Goal: Task Accomplishment & Management: Complete application form

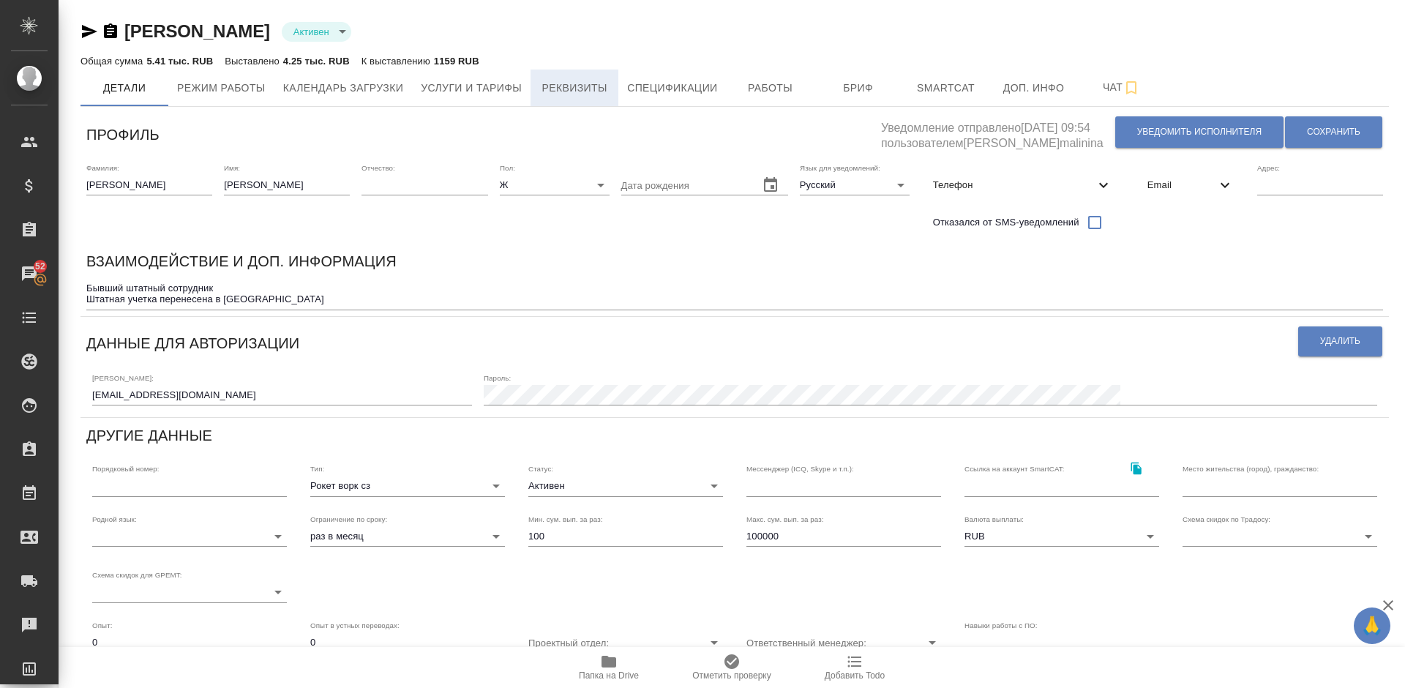
click at [602, 85] on span "Реквизиты" at bounding box center [574, 88] width 70 height 18
select select "10"
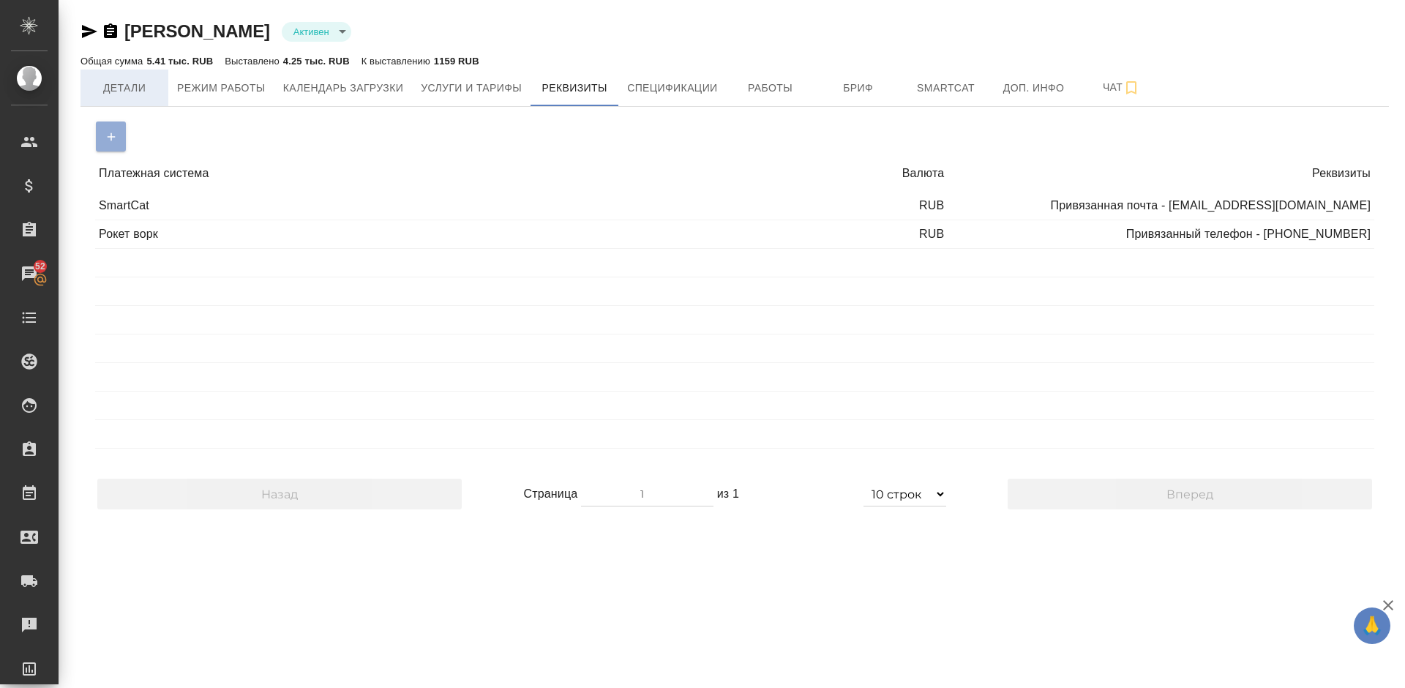
click at [130, 92] on span "Детали" at bounding box center [124, 88] width 70 height 18
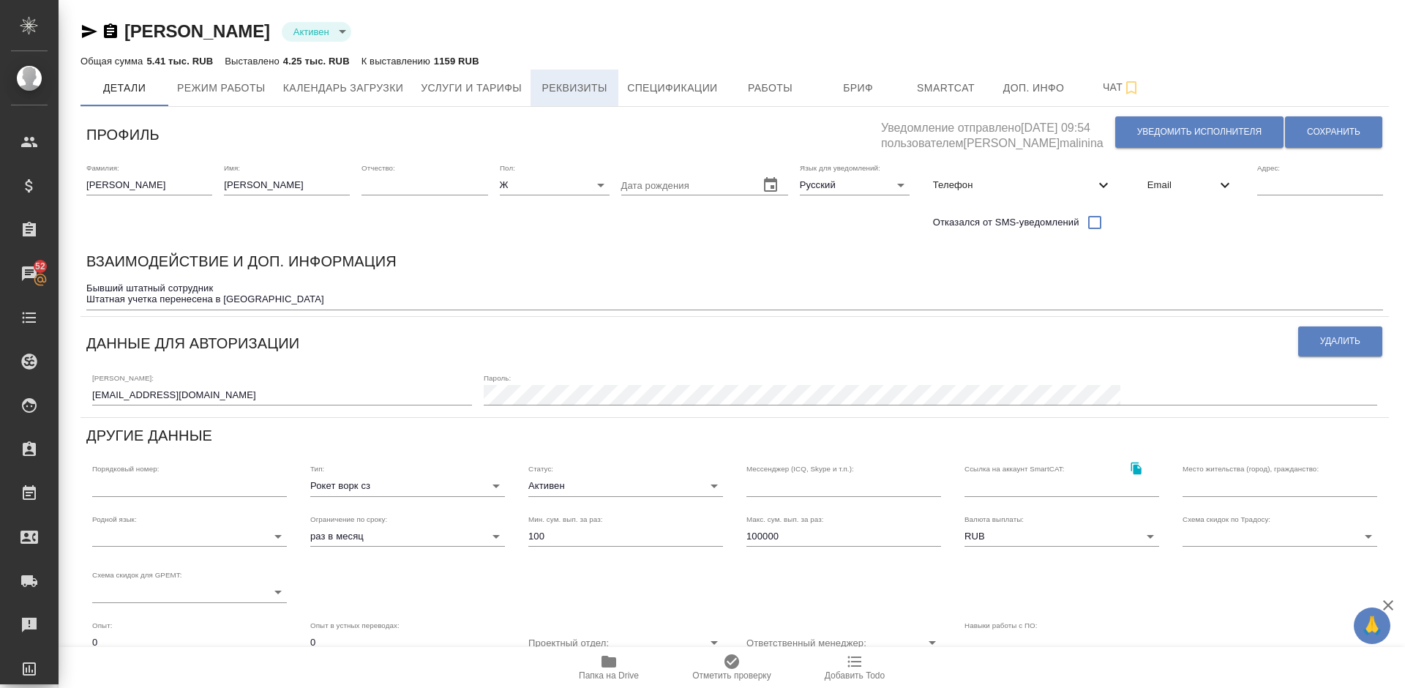
click at [555, 82] on span "Реквизиты" at bounding box center [574, 88] width 70 height 18
select select "10"
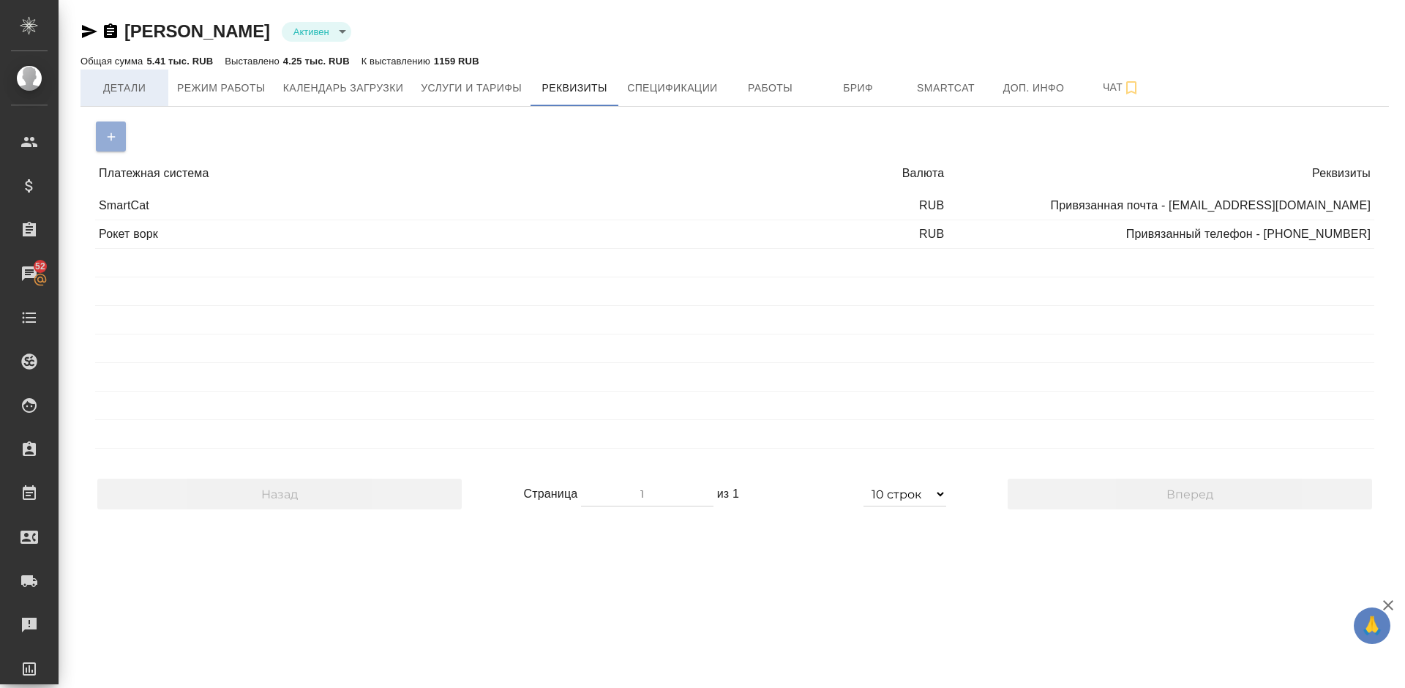
click at [132, 89] on span "Детали" at bounding box center [124, 88] width 70 height 18
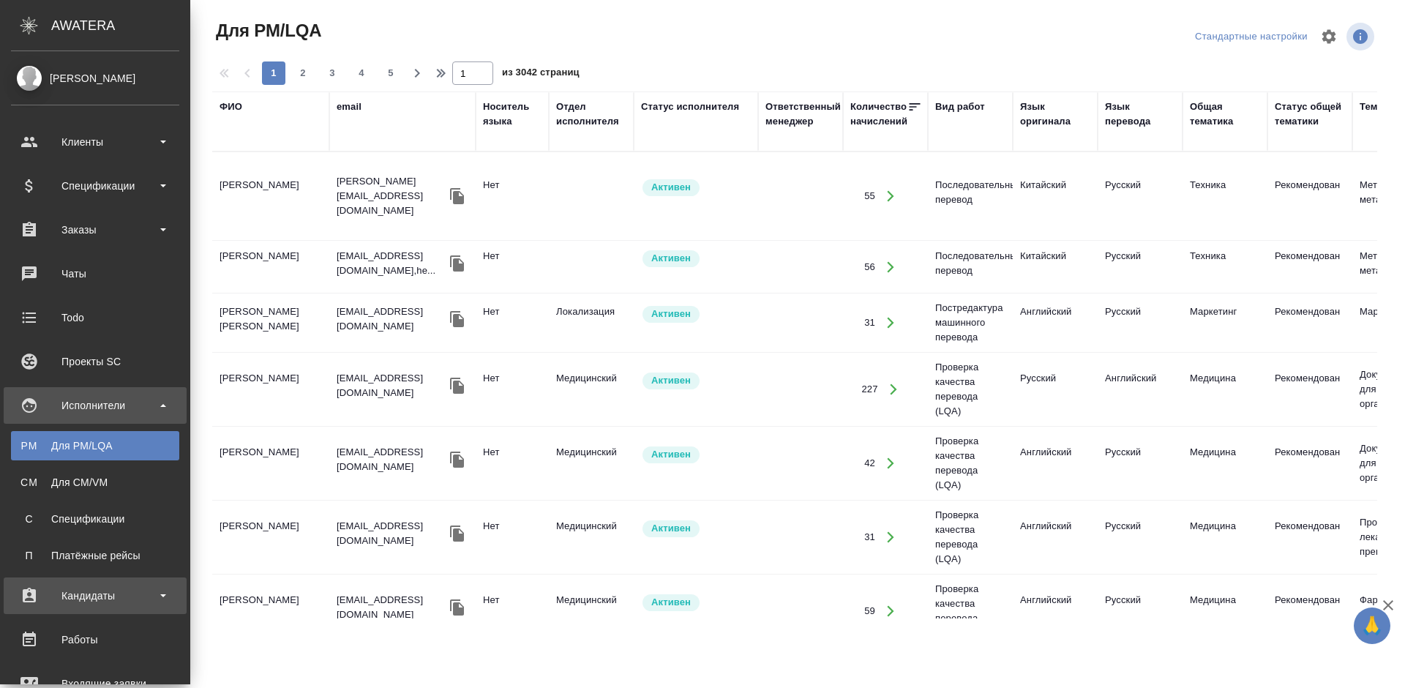
click at [144, 592] on div "Кандидаты" at bounding box center [95, 596] width 168 height 22
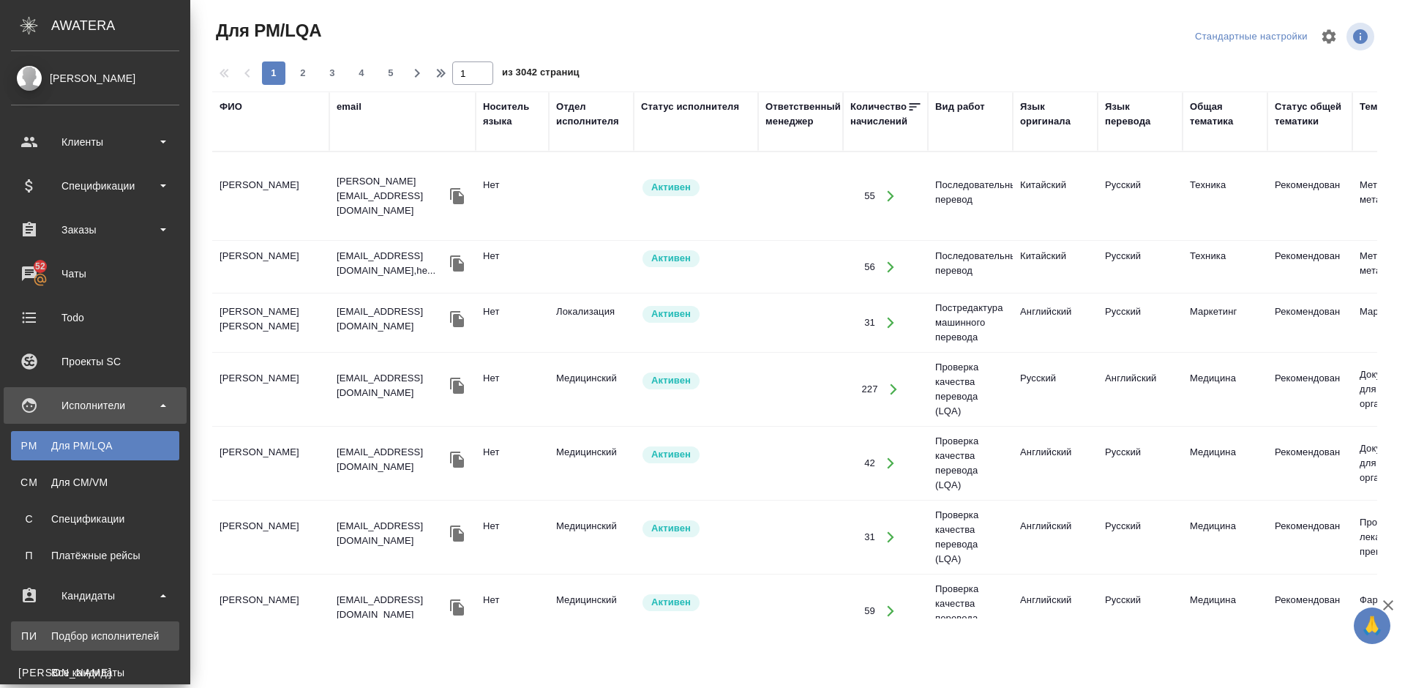
click at [132, 634] on div "Подбор исполнителей" at bounding box center [95, 636] width 154 height 15
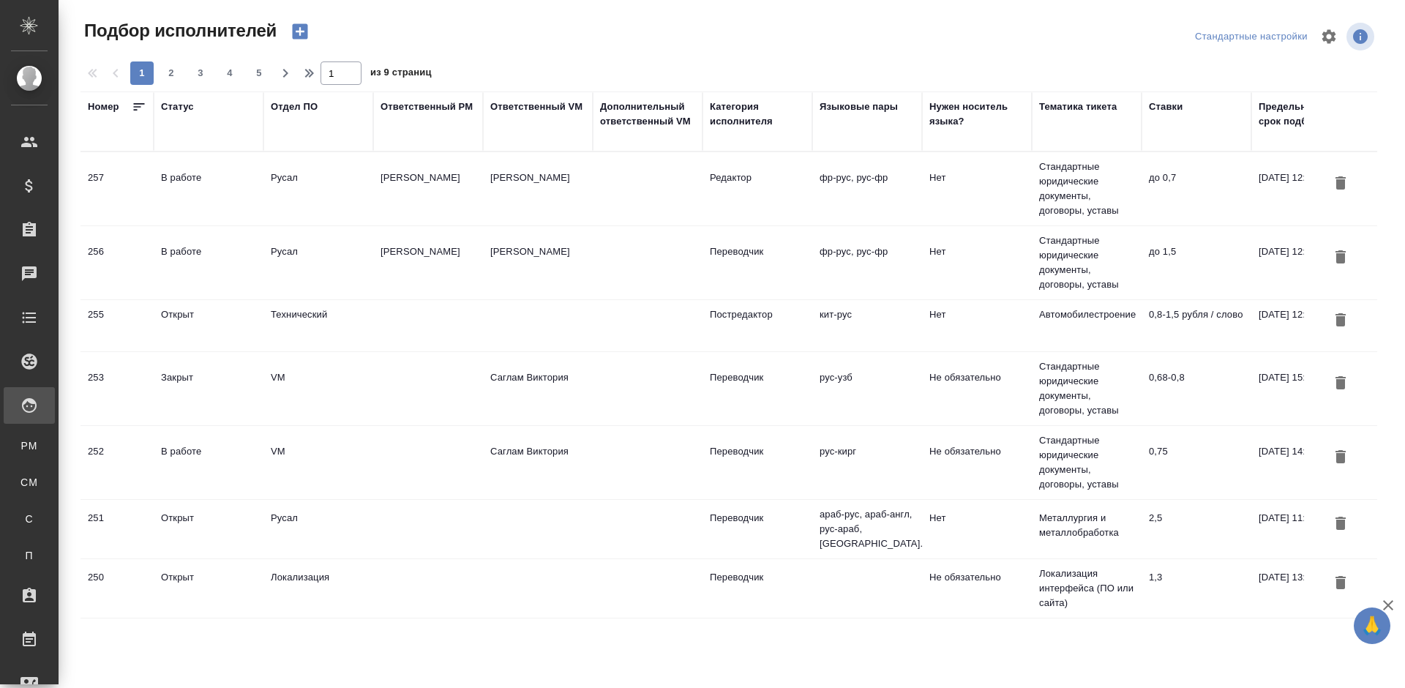
click at [241, 251] on div "В работе" at bounding box center [208, 251] width 95 height 15
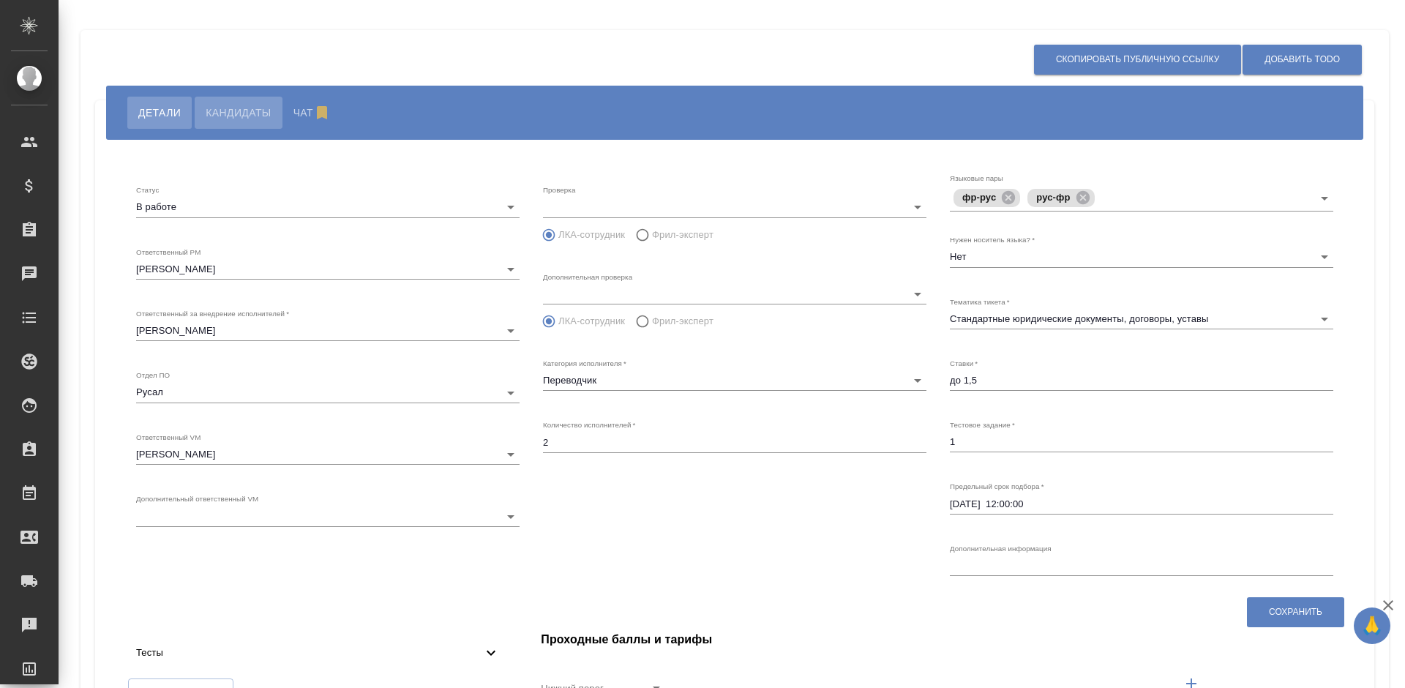
click at [237, 115] on span "Кандидаты" at bounding box center [238, 113] width 65 height 18
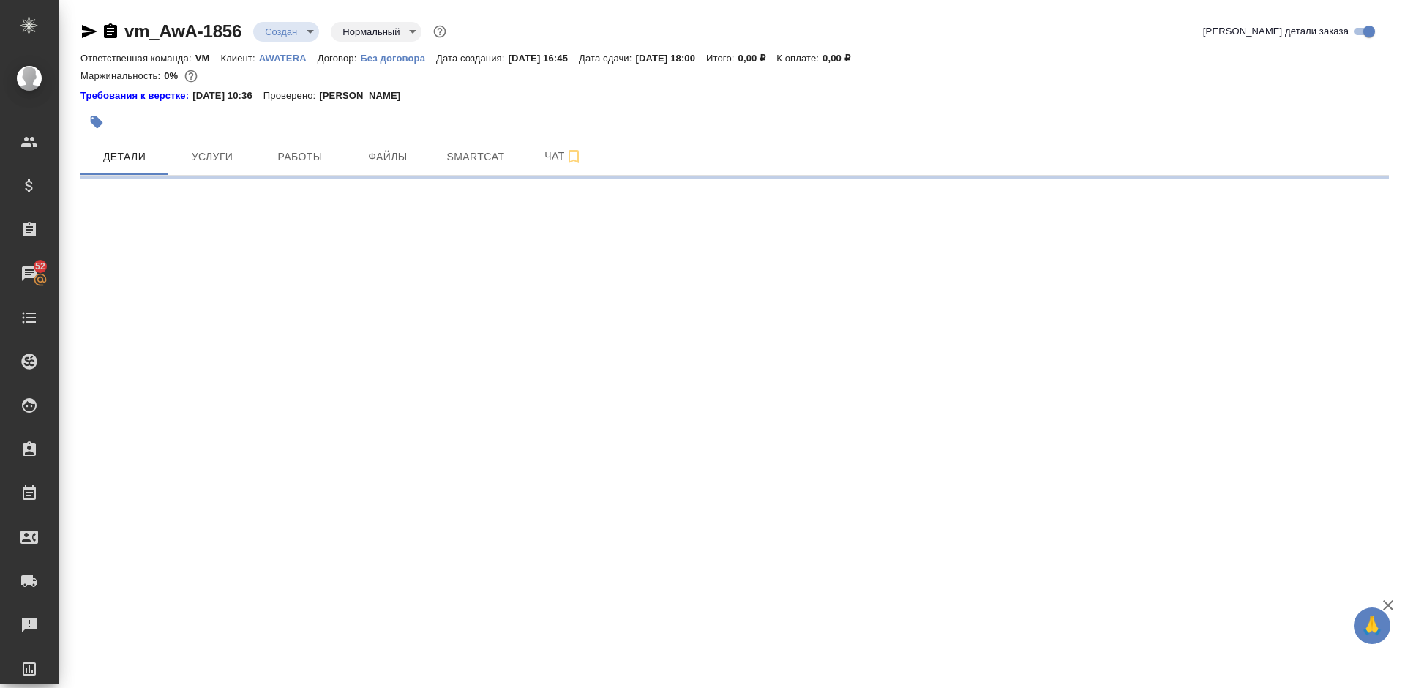
select select "RU"
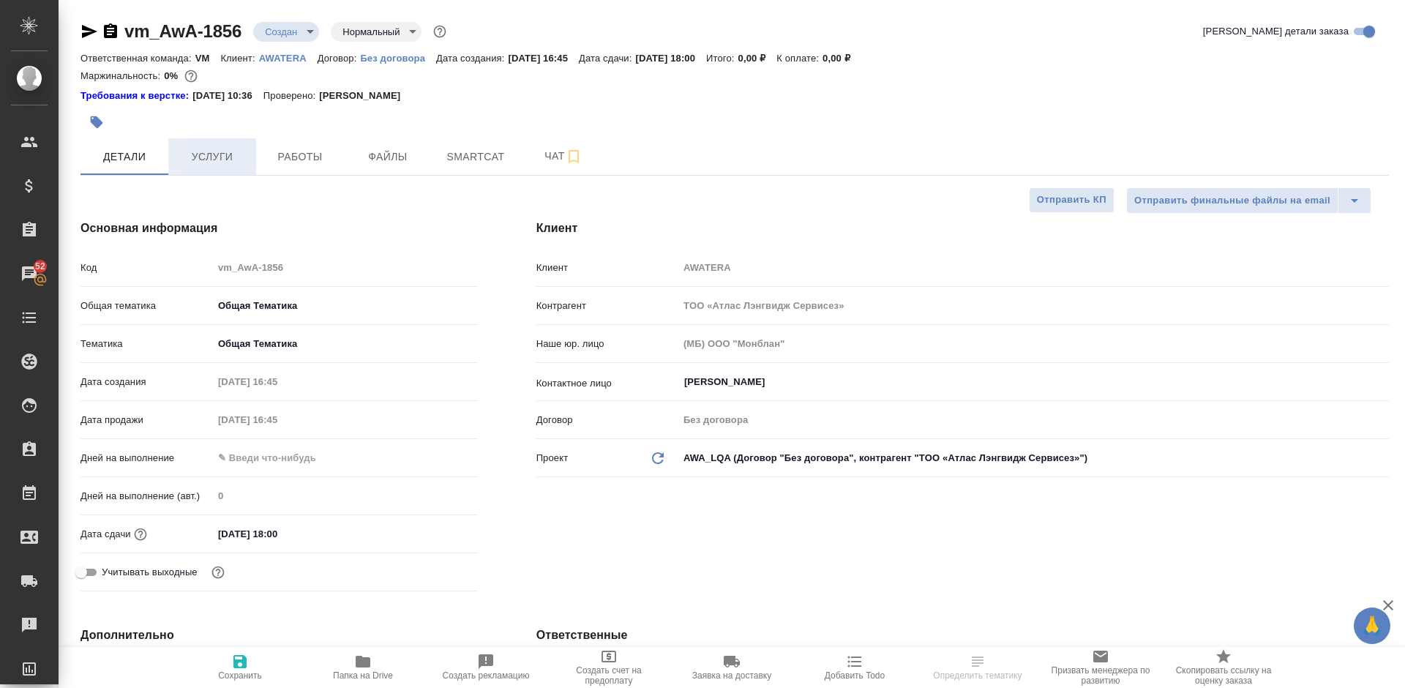
type textarea "x"
click at [217, 160] on span "Услуги" at bounding box center [212, 157] width 70 height 18
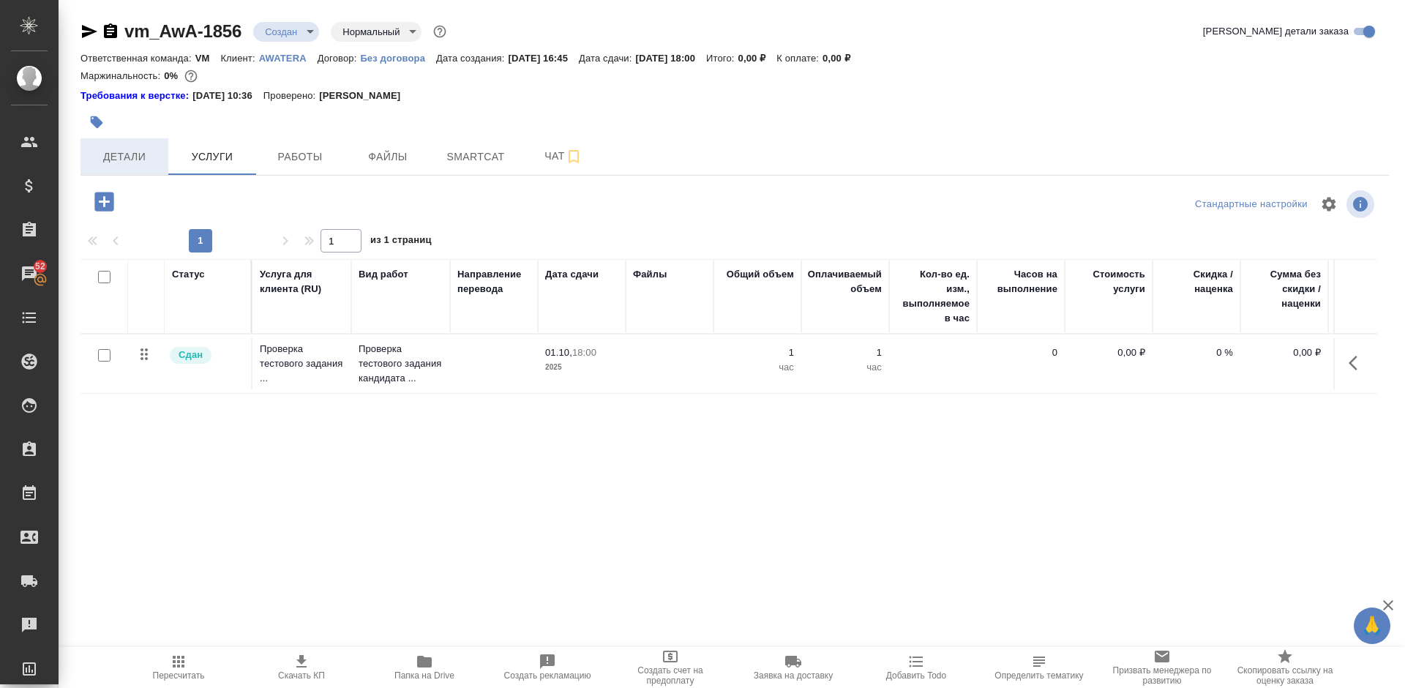
click at [144, 154] on span "Детали" at bounding box center [124, 157] width 70 height 18
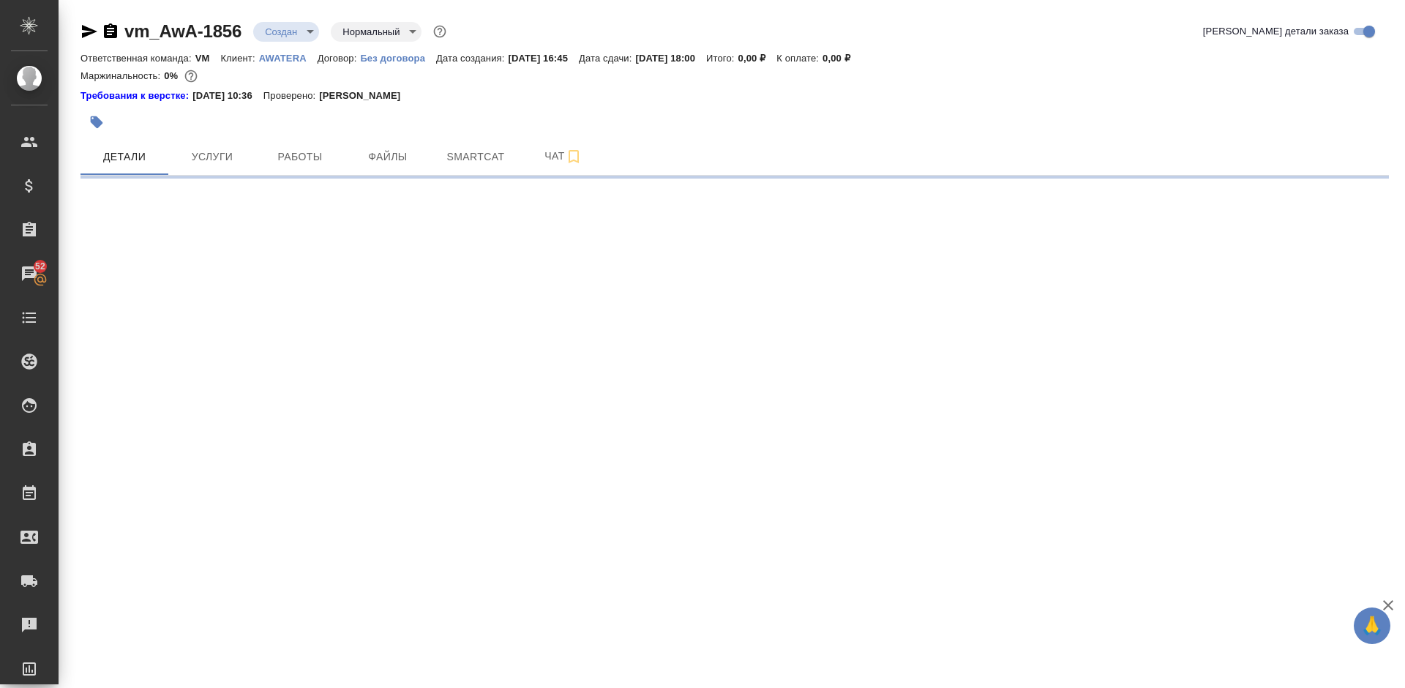
select select "RU"
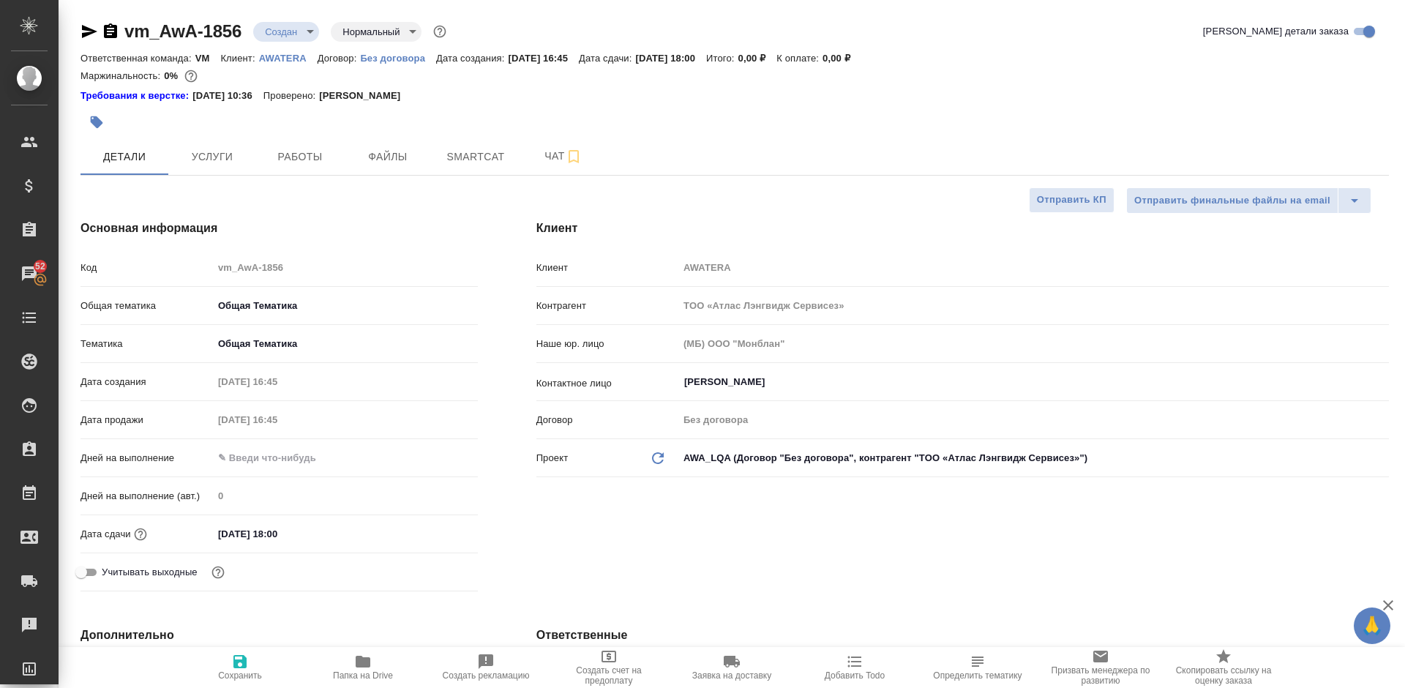
type textarea "x"
click at [296, 532] on input "[DATE] 18:00" at bounding box center [278, 533] width 128 height 21
click at [443, 533] on icon "button" at bounding box center [436, 533] width 18 height 18
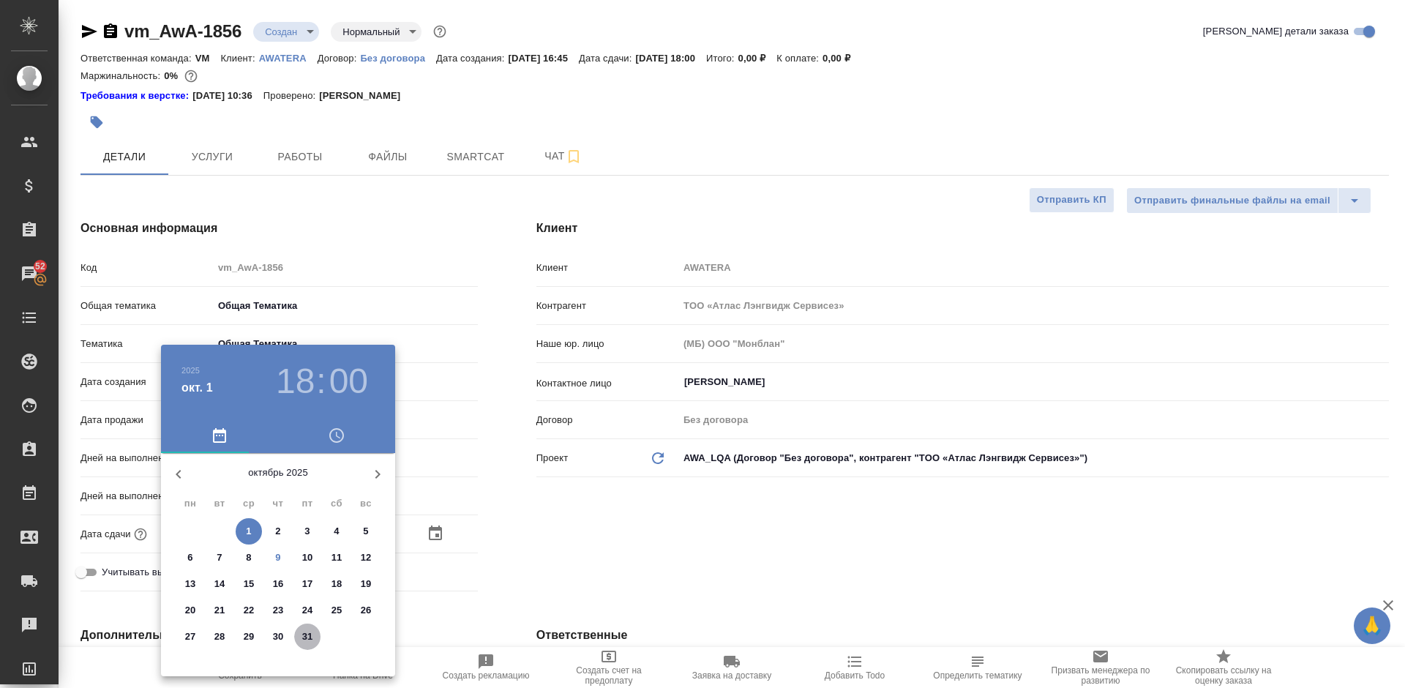
click at [305, 633] on p "31" at bounding box center [307, 636] width 11 height 15
type input "[DATE] 18:00"
type textarea "x"
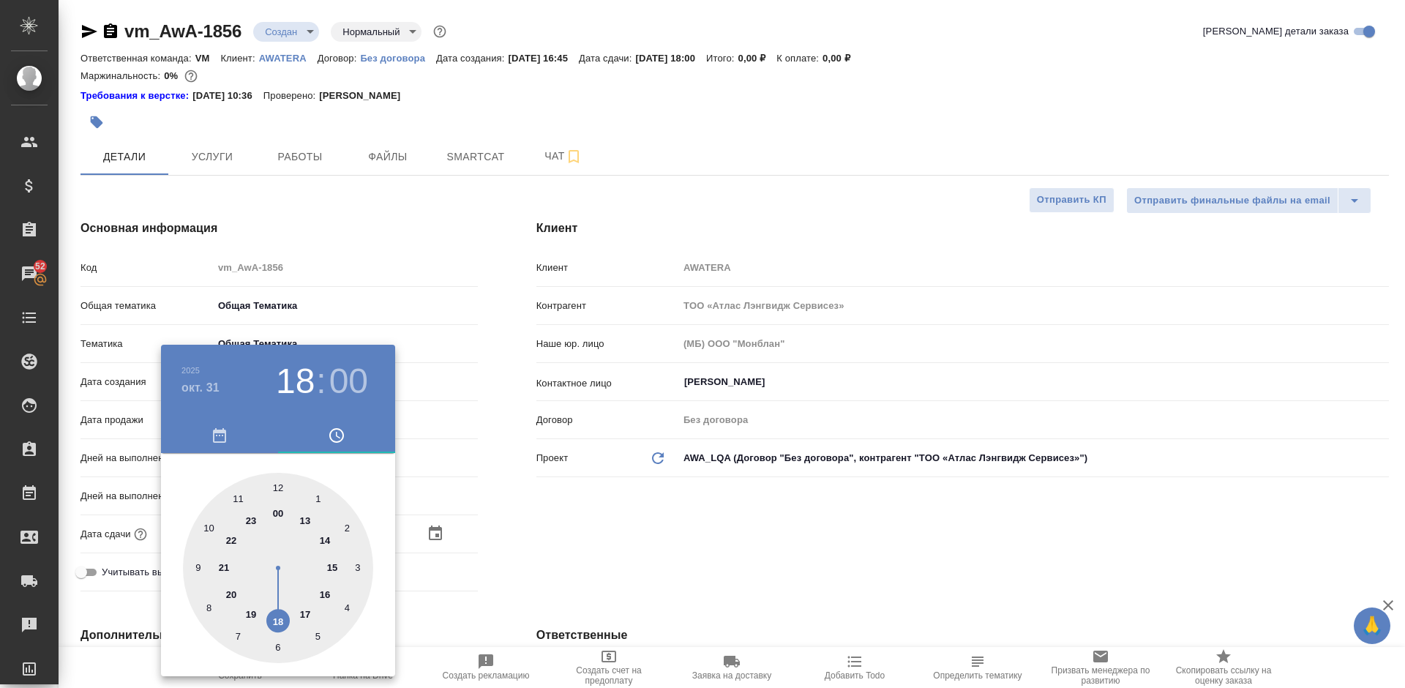
click at [280, 512] on div at bounding box center [278, 568] width 190 height 190
type input "[DATE] 00:00"
type textarea "x"
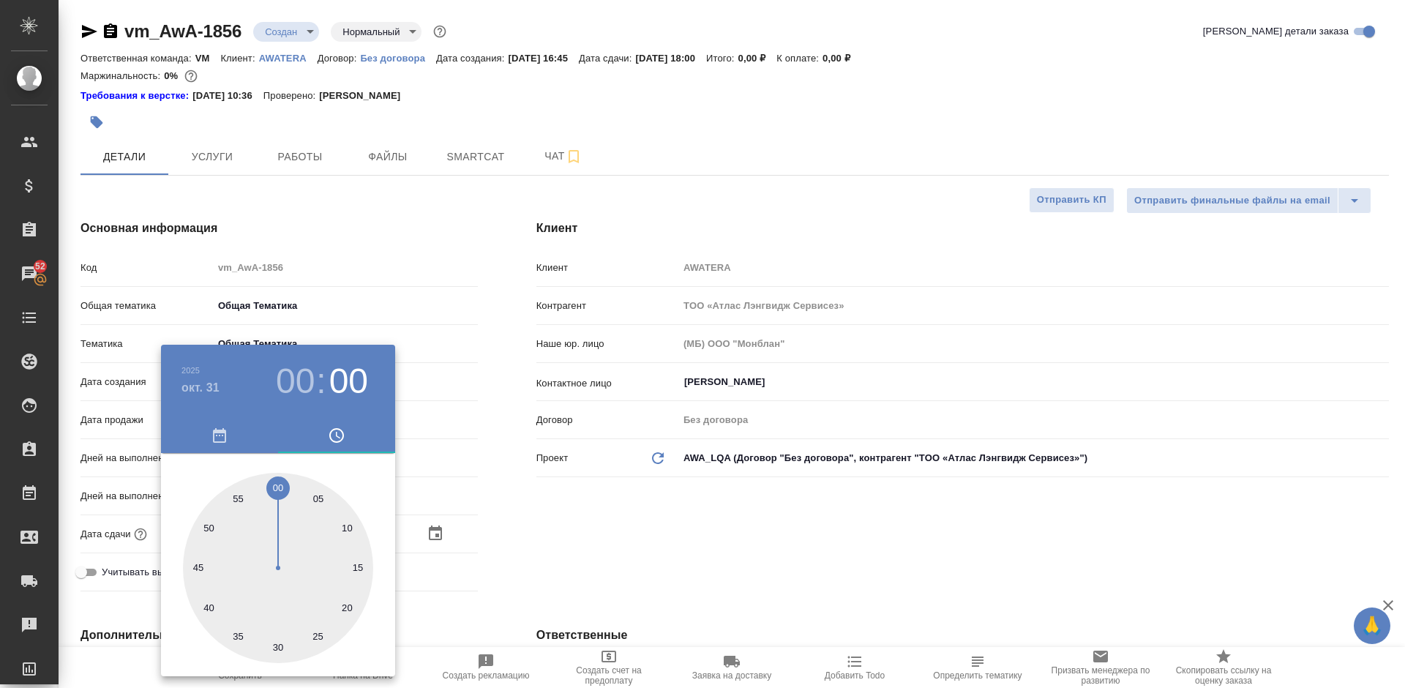
click at [277, 483] on div at bounding box center [278, 568] width 190 height 190
type textarea "x"
click at [533, 484] on div at bounding box center [702, 344] width 1405 height 688
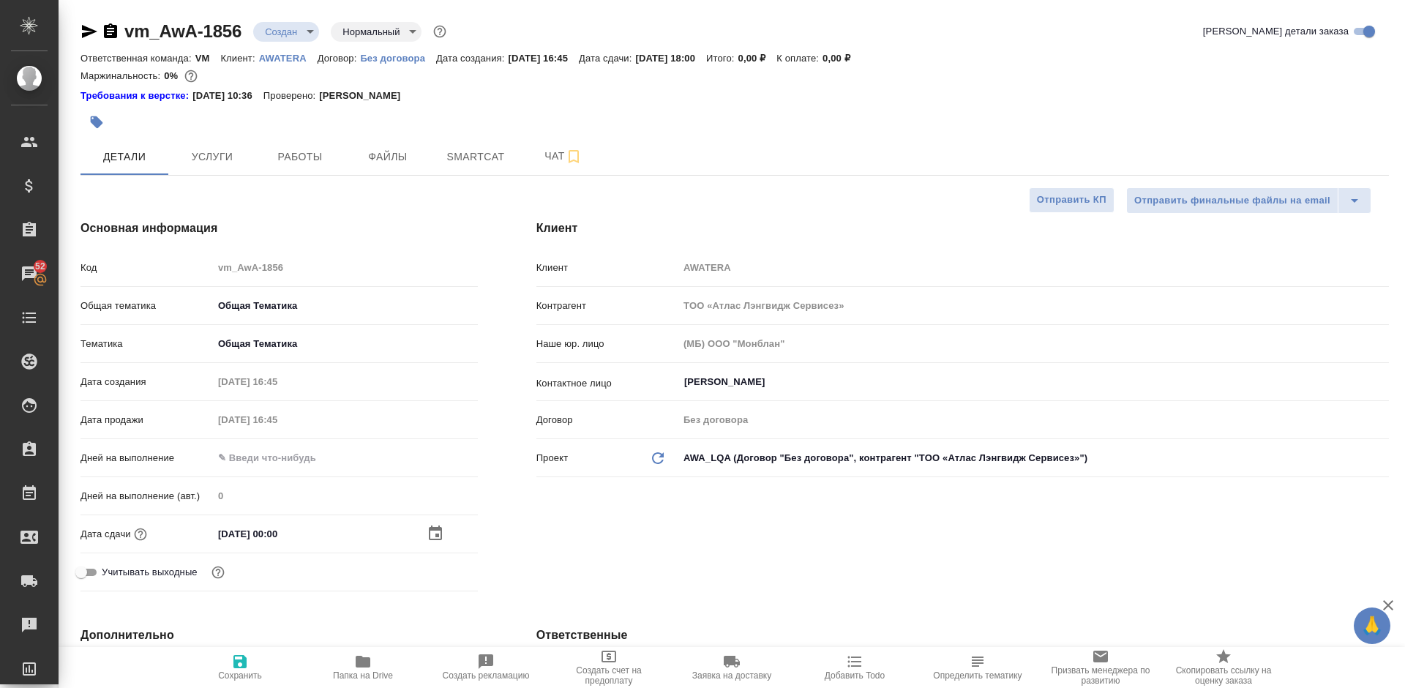
click at [239, 658] on icon "button" at bounding box center [240, 662] width 18 height 18
type textarea "x"
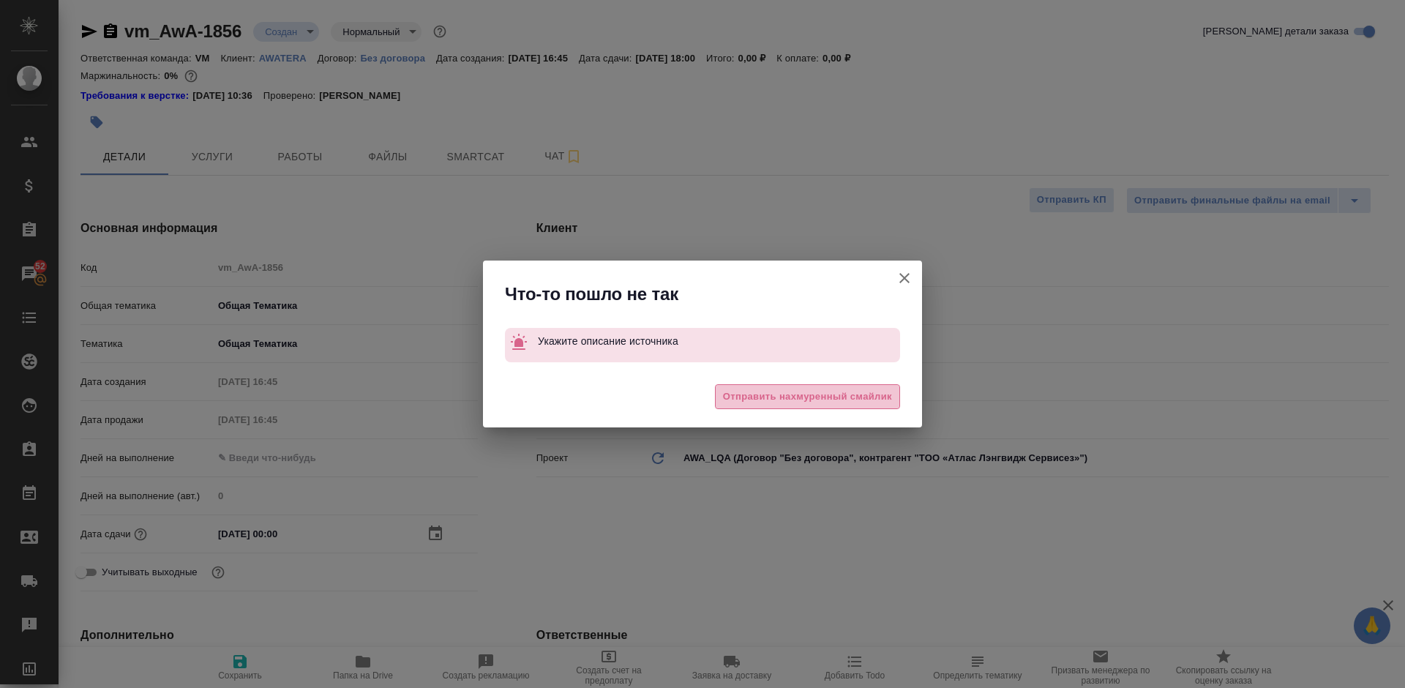
click at [775, 392] on span "Отправить нахмуренный смайлик" at bounding box center [807, 397] width 169 height 17
type textarea "x"
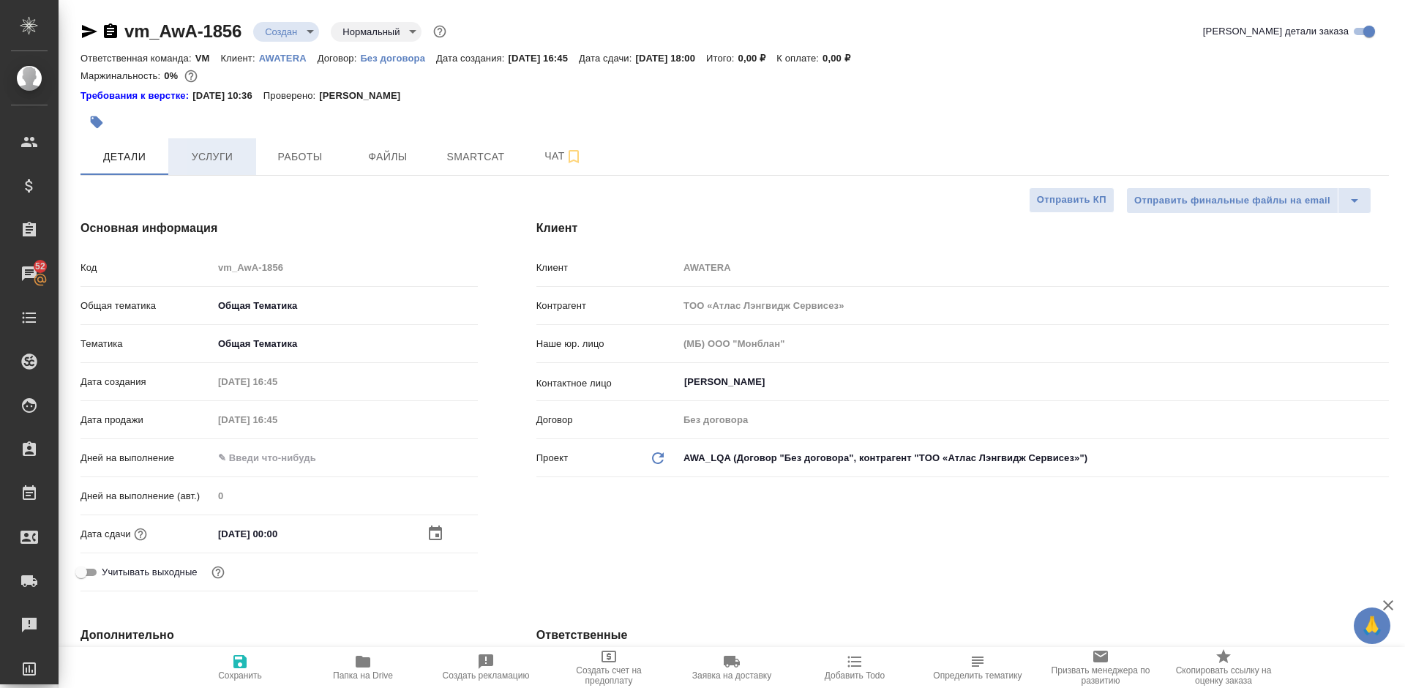
click at [221, 154] on span "Услуги" at bounding box center [212, 157] width 70 height 18
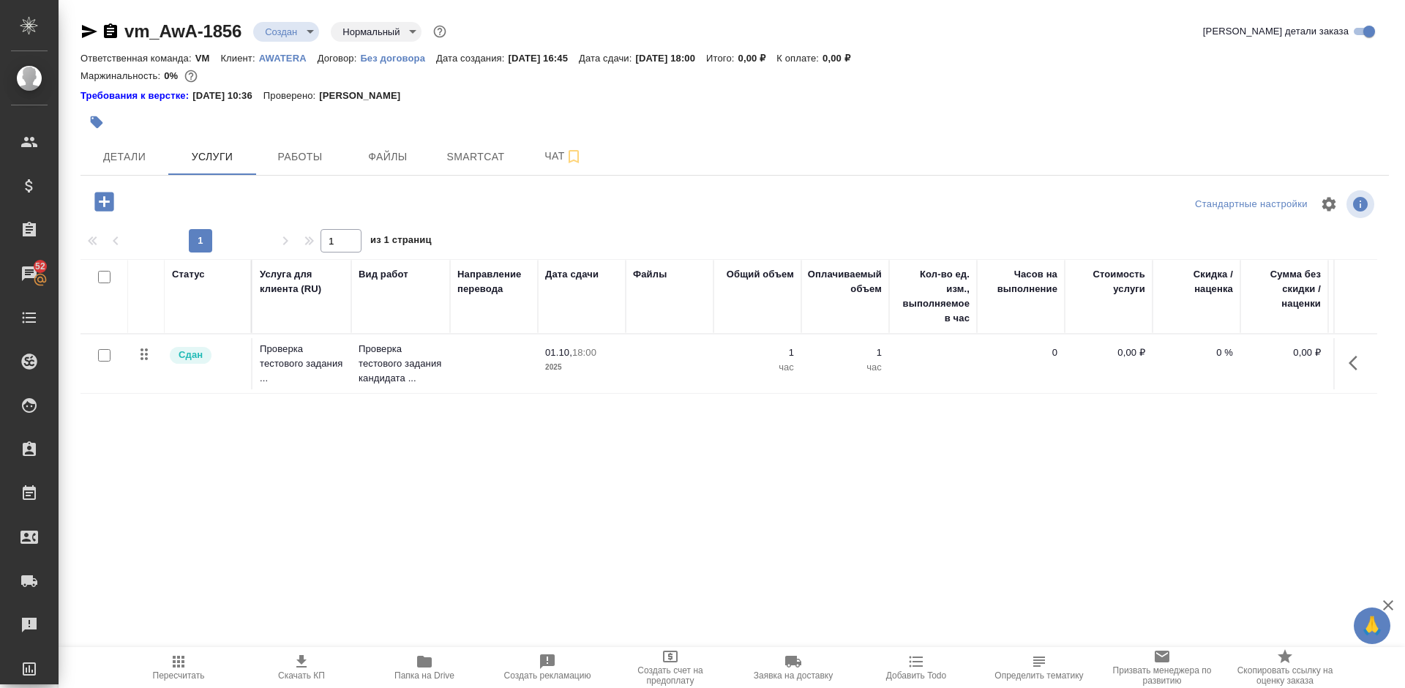
click at [101, 198] on icon "button" at bounding box center [103, 201] width 19 height 19
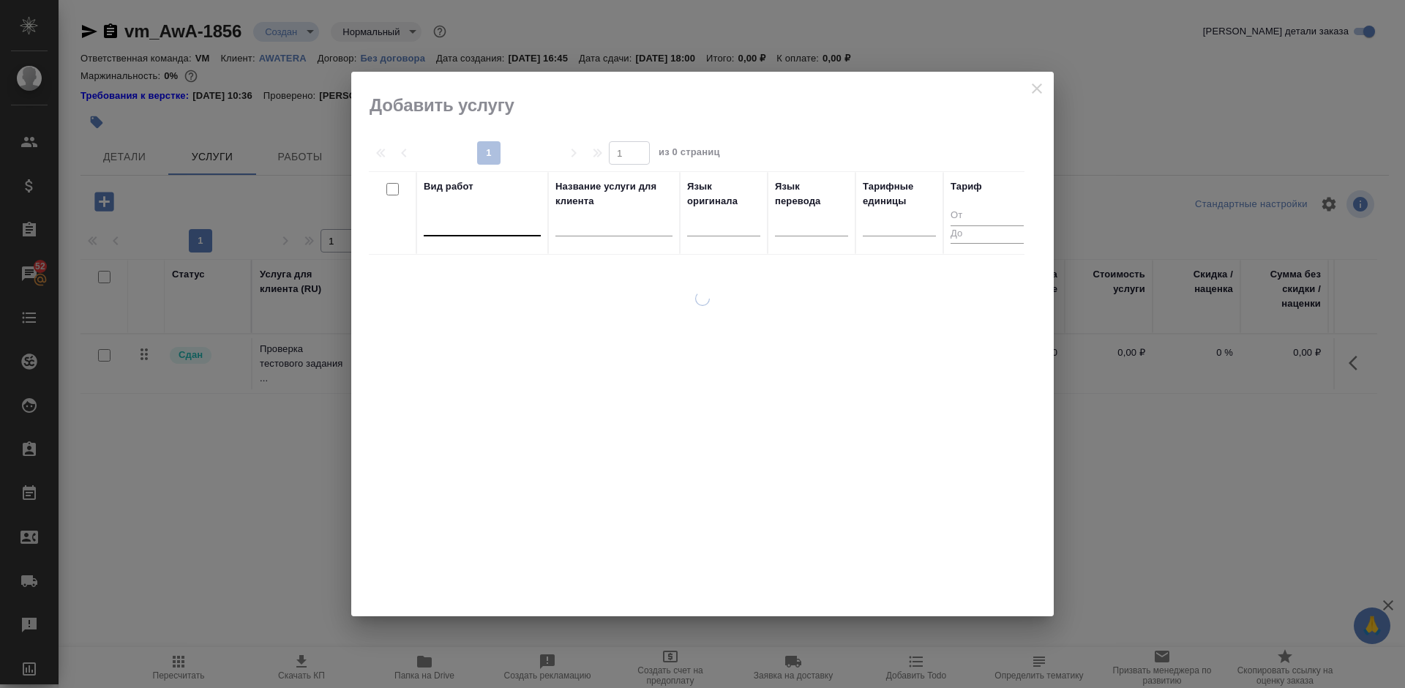
click at [460, 217] on div at bounding box center [482, 221] width 117 height 21
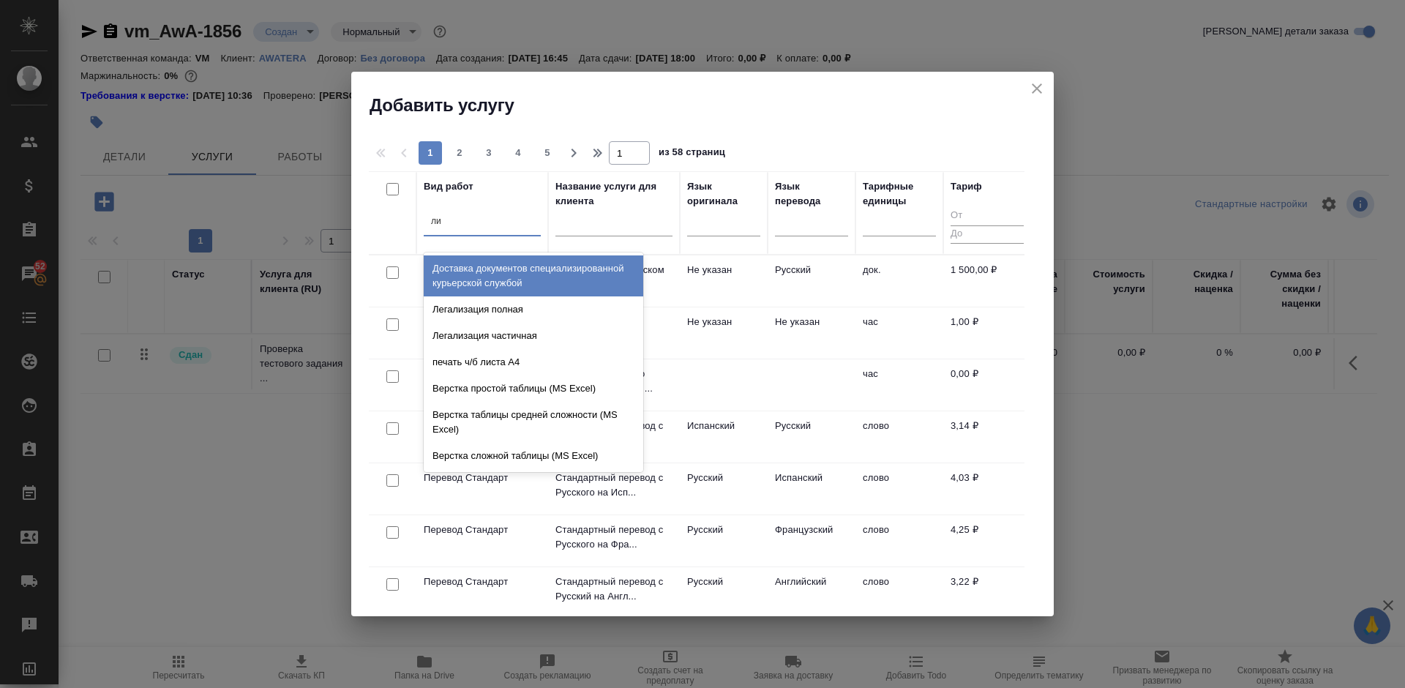
type input "лин"
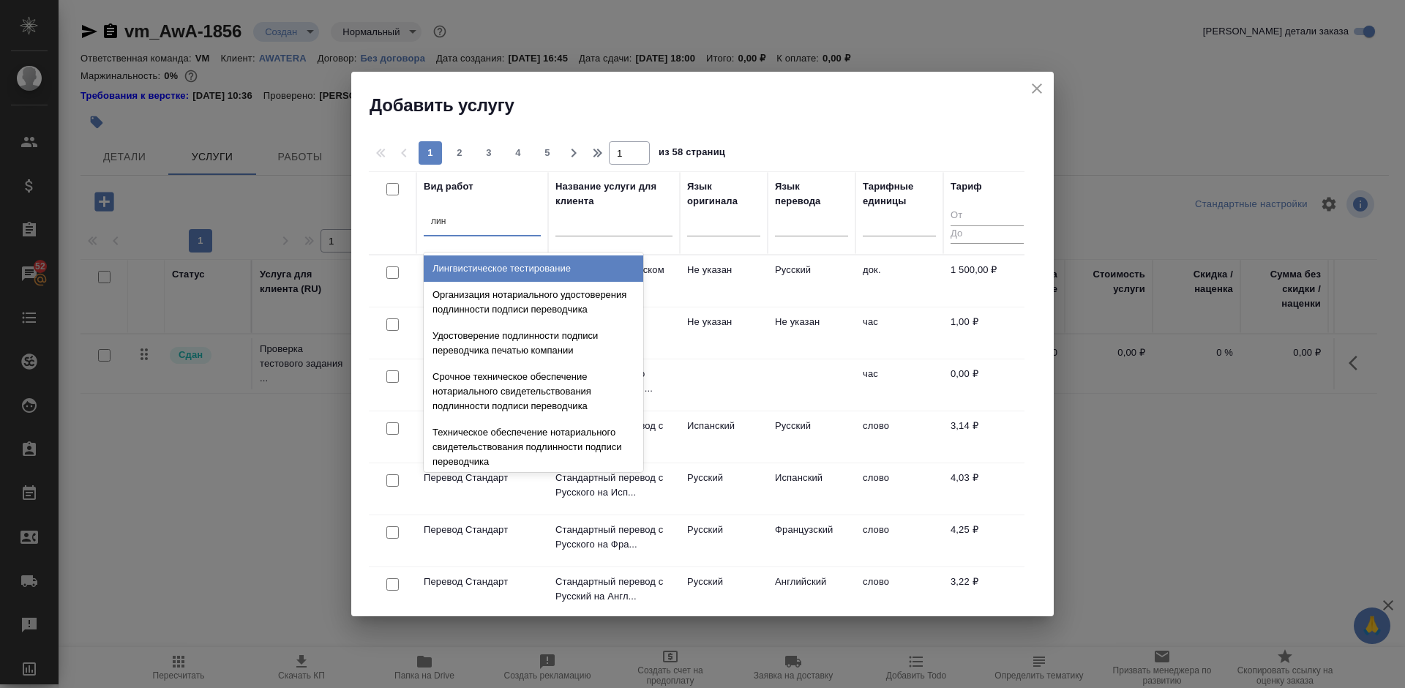
click at [525, 264] on div "Лингвистическое тестирование" at bounding box center [534, 268] width 220 height 26
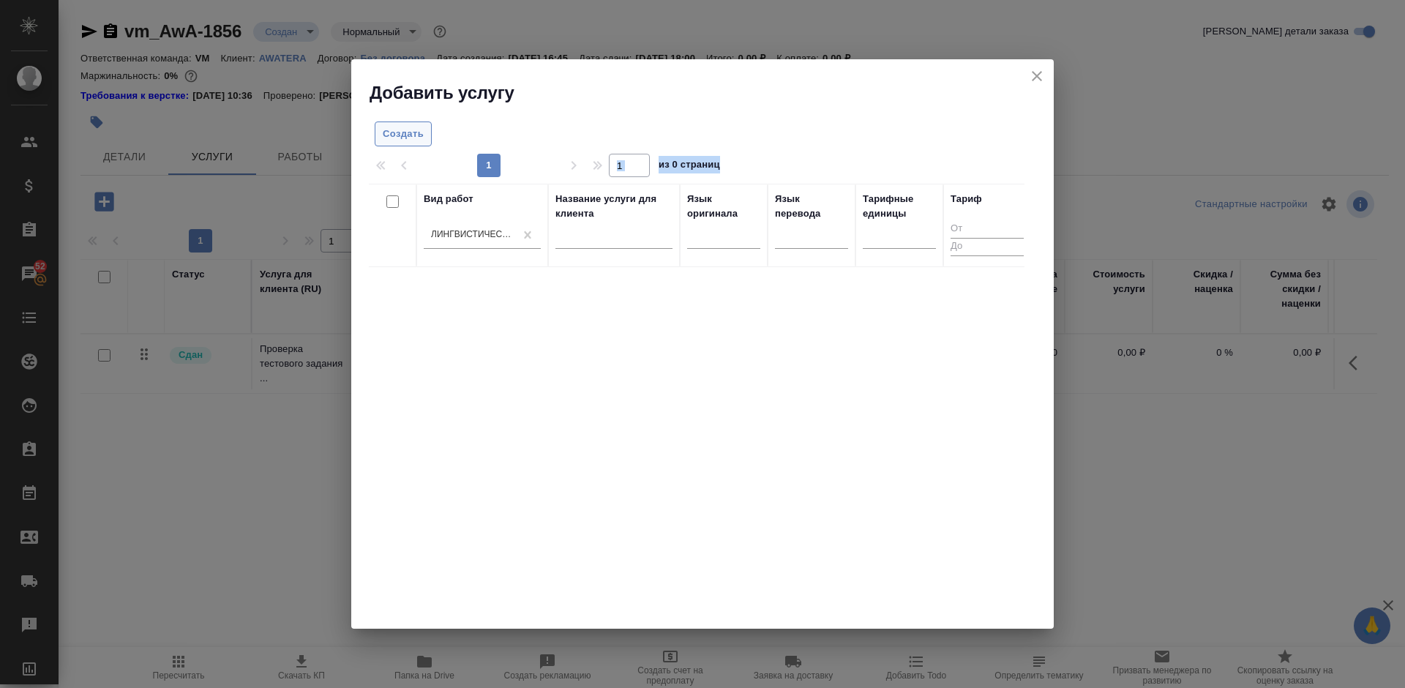
drag, startPoint x: 724, startPoint y: 297, endPoint x: 412, endPoint y: 132, distance: 353.6
click at [412, 132] on div "Создать 1 1 из 0 страниц Вид работ Лингвистическое тестирование Название услуги…" at bounding box center [702, 367] width 703 height 525
click at [411, 132] on span "Создать" at bounding box center [403, 134] width 41 height 17
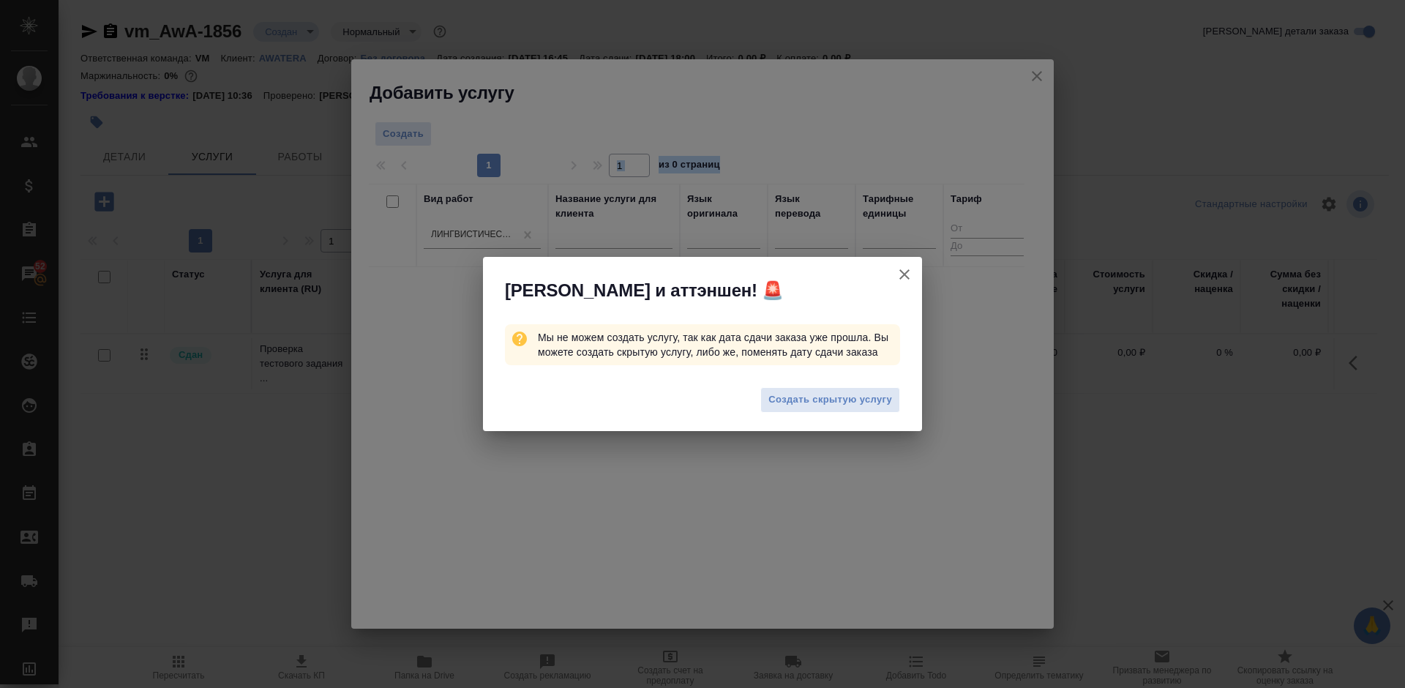
click at [905, 277] on icon "button" at bounding box center [905, 275] width 18 height 18
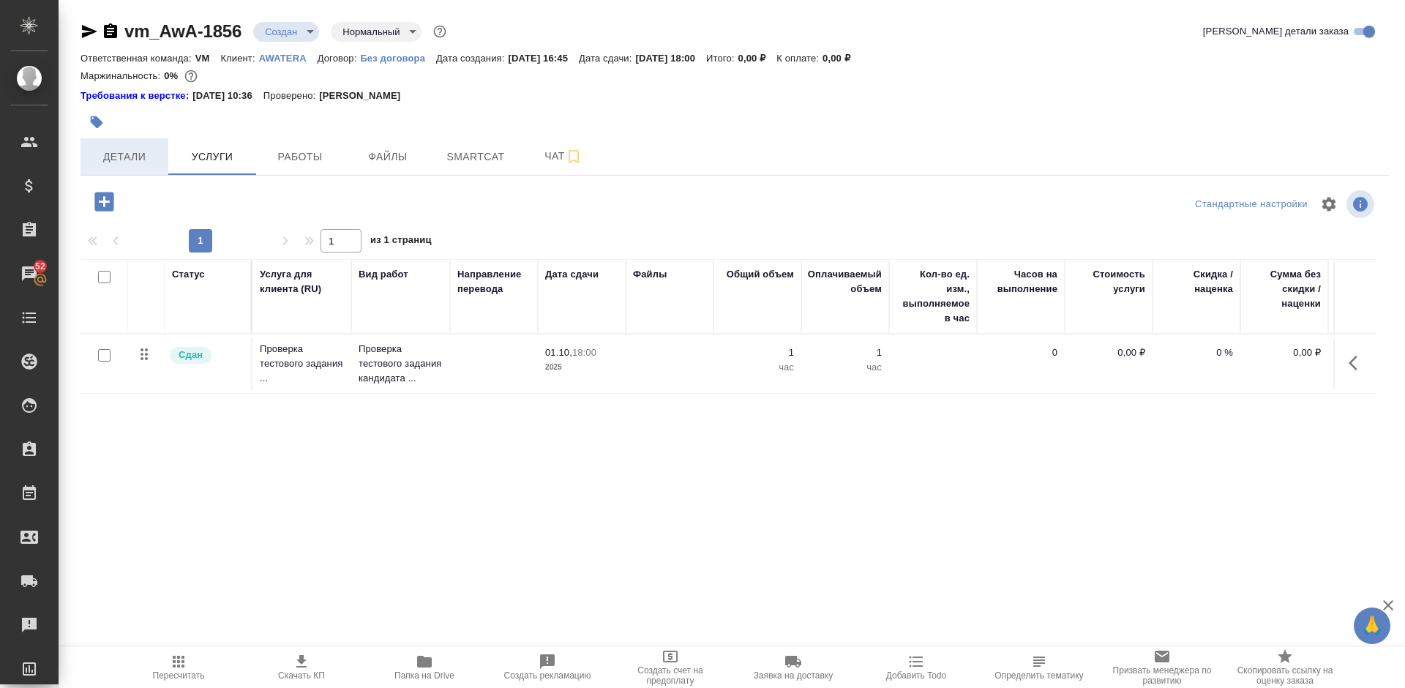
click at [128, 152] on span "Детали" at bounding box center [124, 157] width 70 height 18
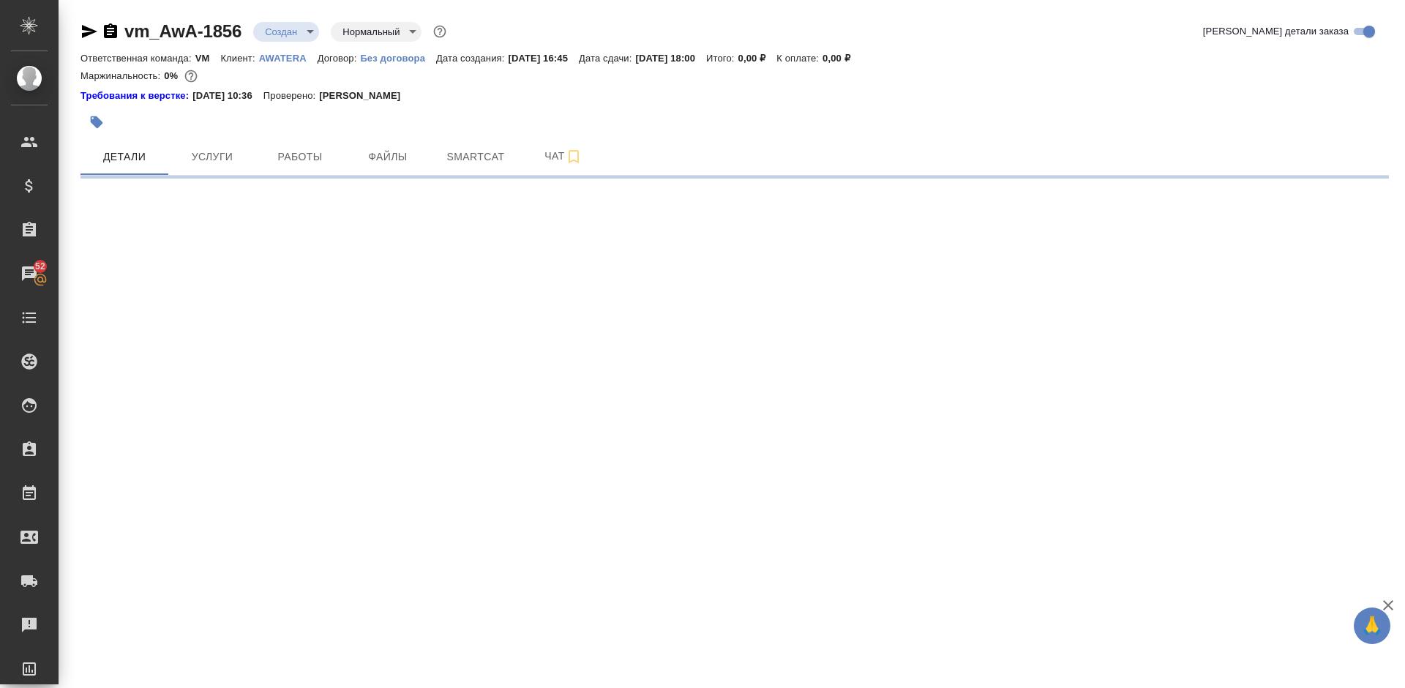
select select "RU"
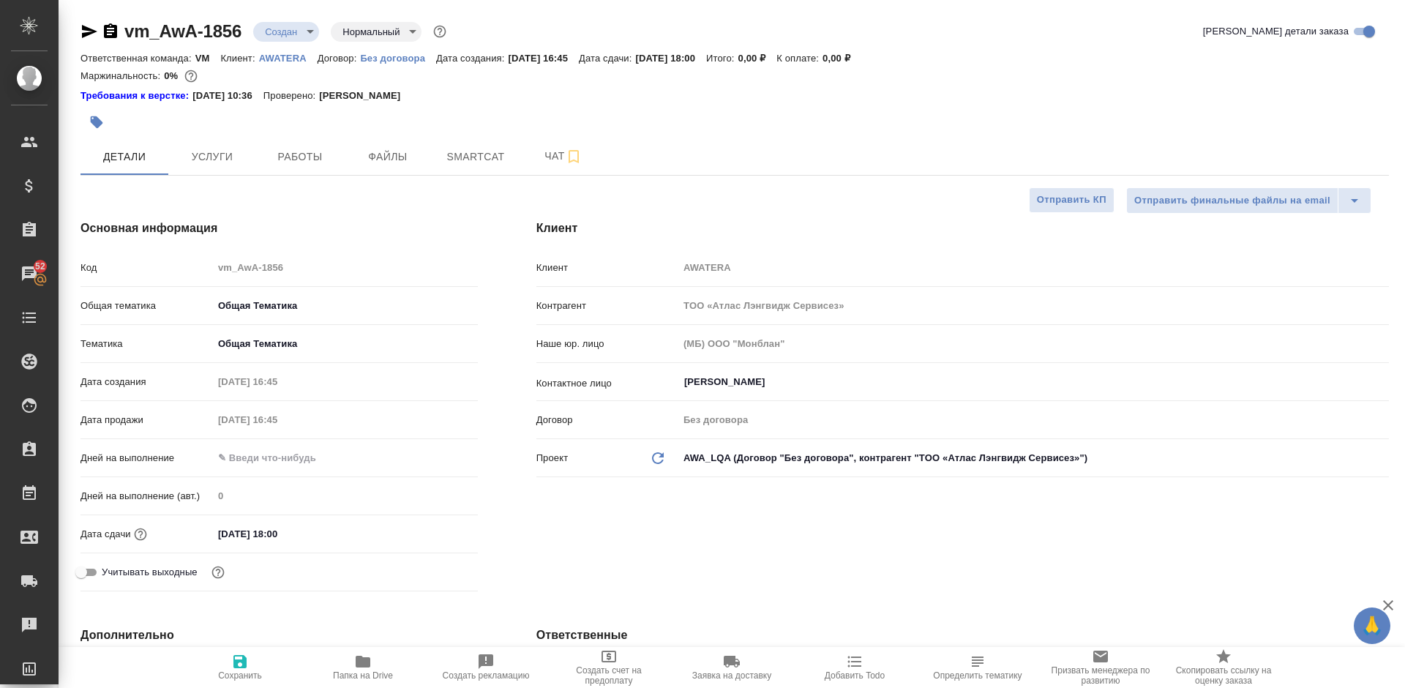
type textarea "x"
click at [259, 525] on input "[DATE] 18:00" at bounding box center [277, 533] width 128 height 21
click at [438, 531] on icon "button" at bounding box center [436, 534] width 18 height 18
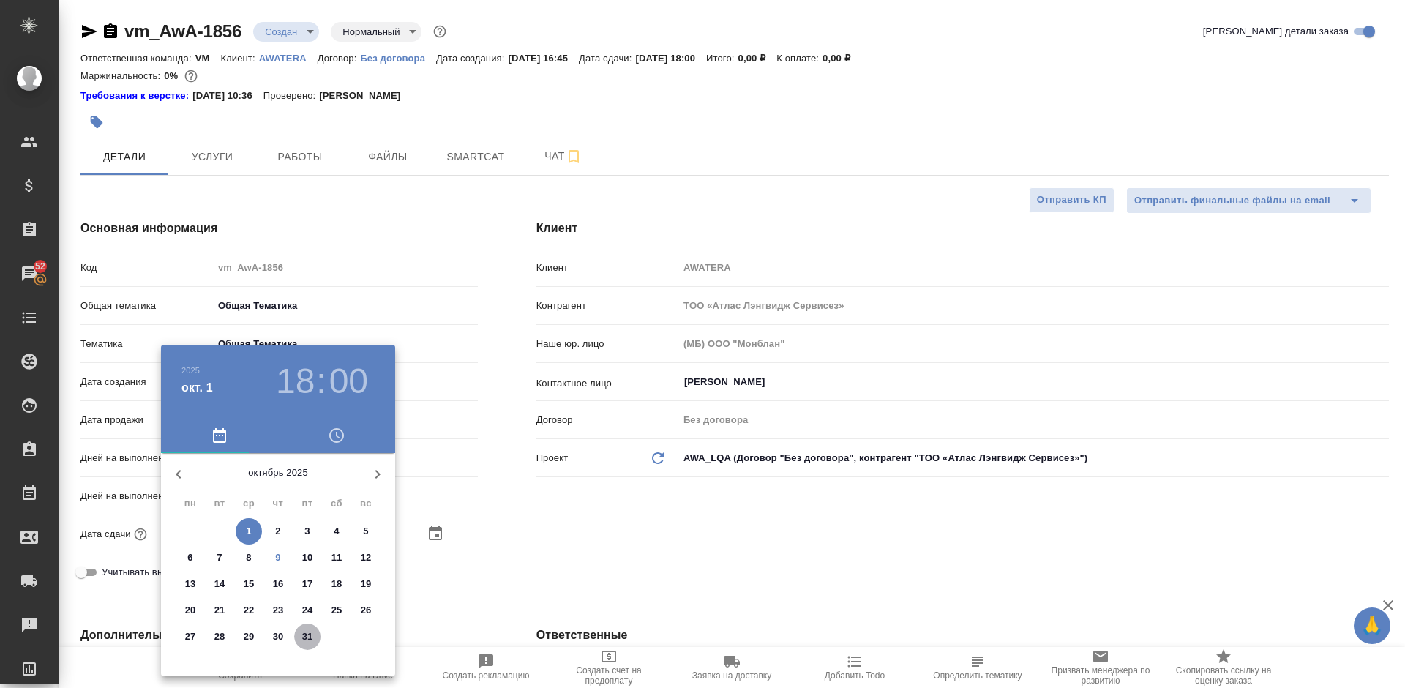
click at [308, 639] on p "31" at bounding box center [307, 636] width 11 height 15
type input "[DATE] 18:00"
type textarea "x"
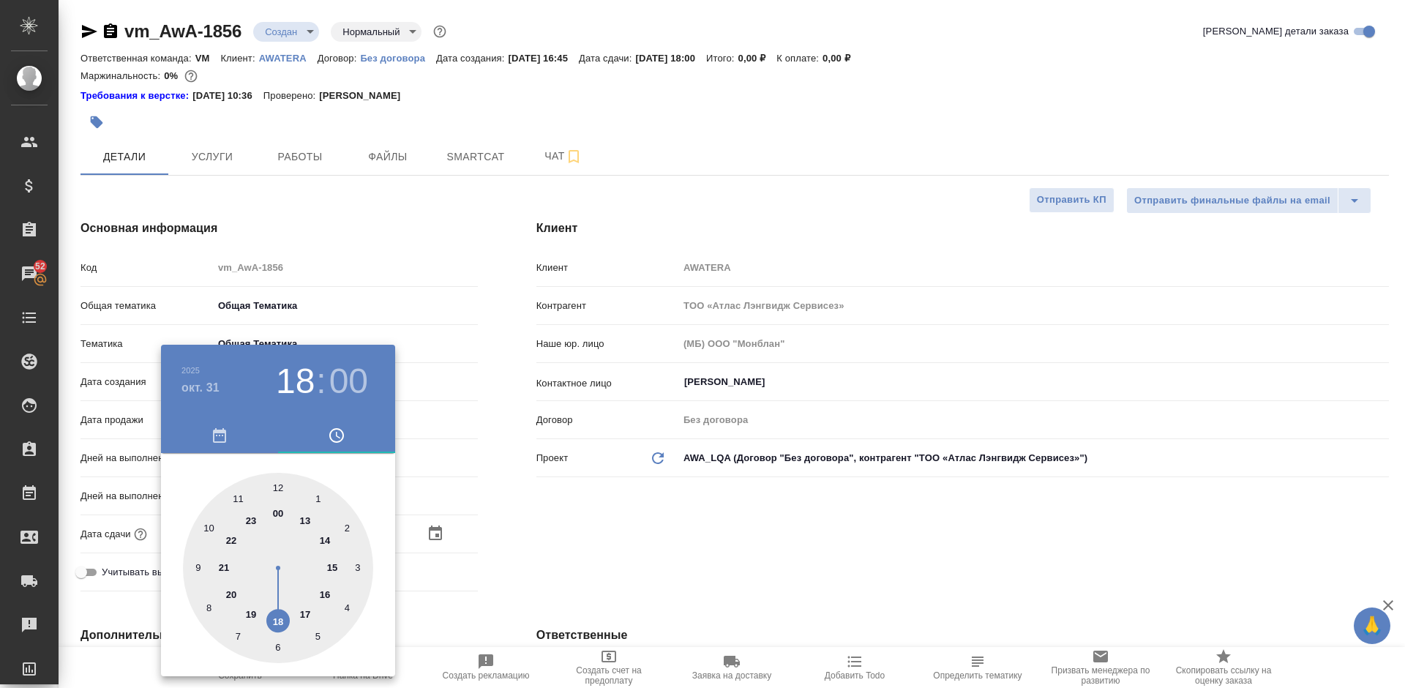
click at [275, 512] on div at bounding box center [278, 568] width 190 height 190
type input "[DATE] 00:00"
type textarea "x"
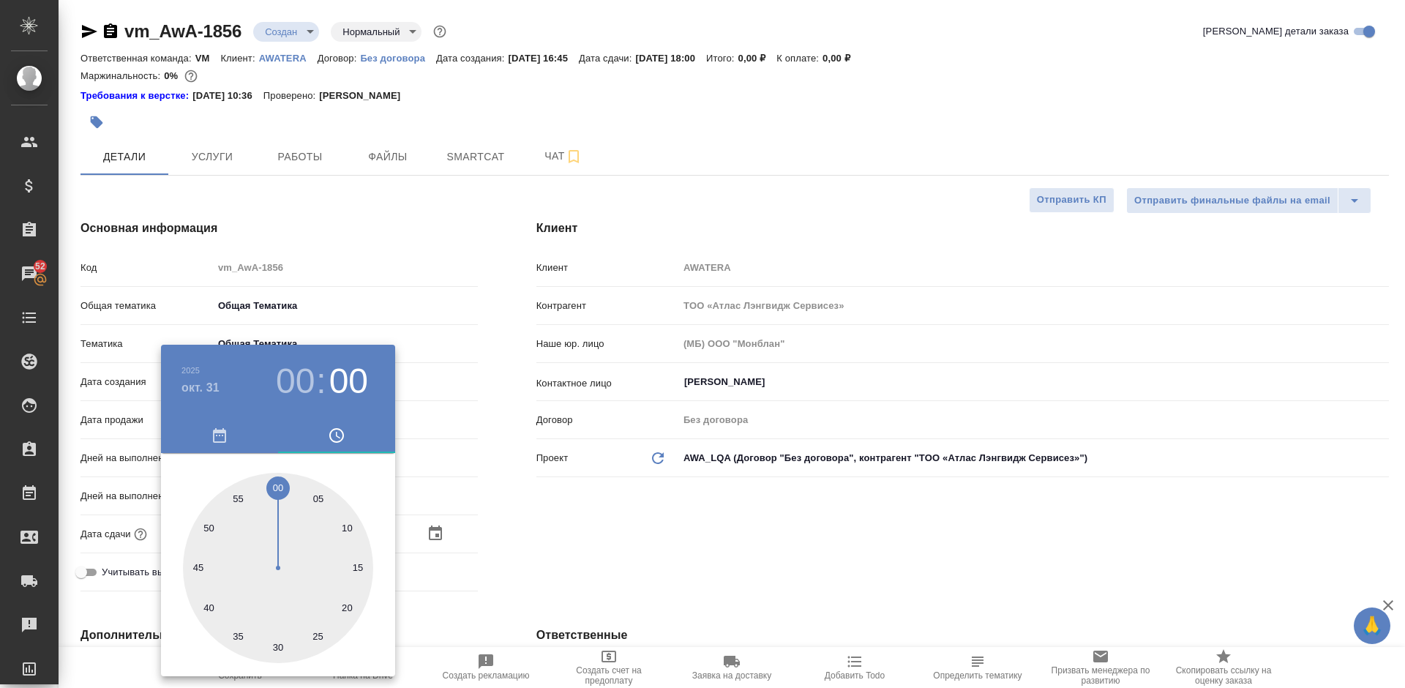
click at [280, 484] on div at bounding box center [278, 568] width 190 height 190
type textarea "x"
click at [280, 484] on div at bounding box center [278, 568] width 190 height 190
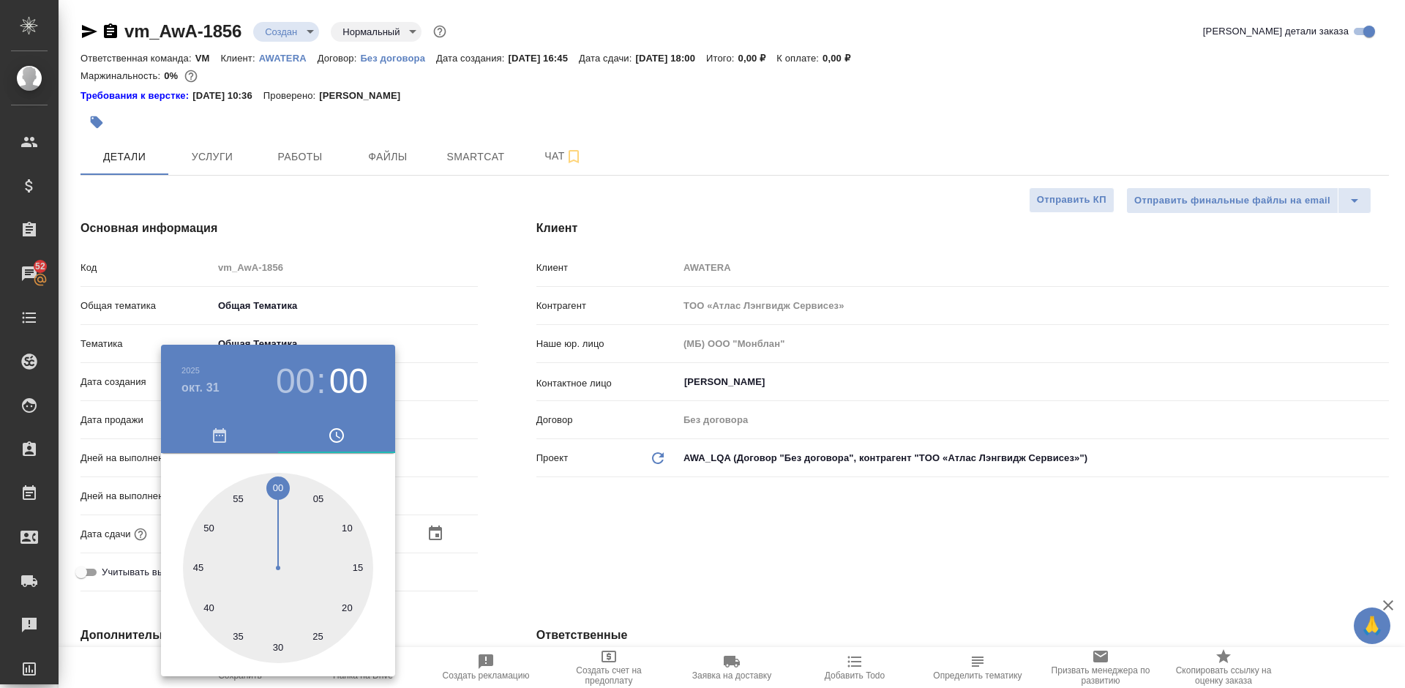
type textarea "x"
click at [278, 485] on div at bounding box center [278, 568] width 190 height 190
type textarea "x"
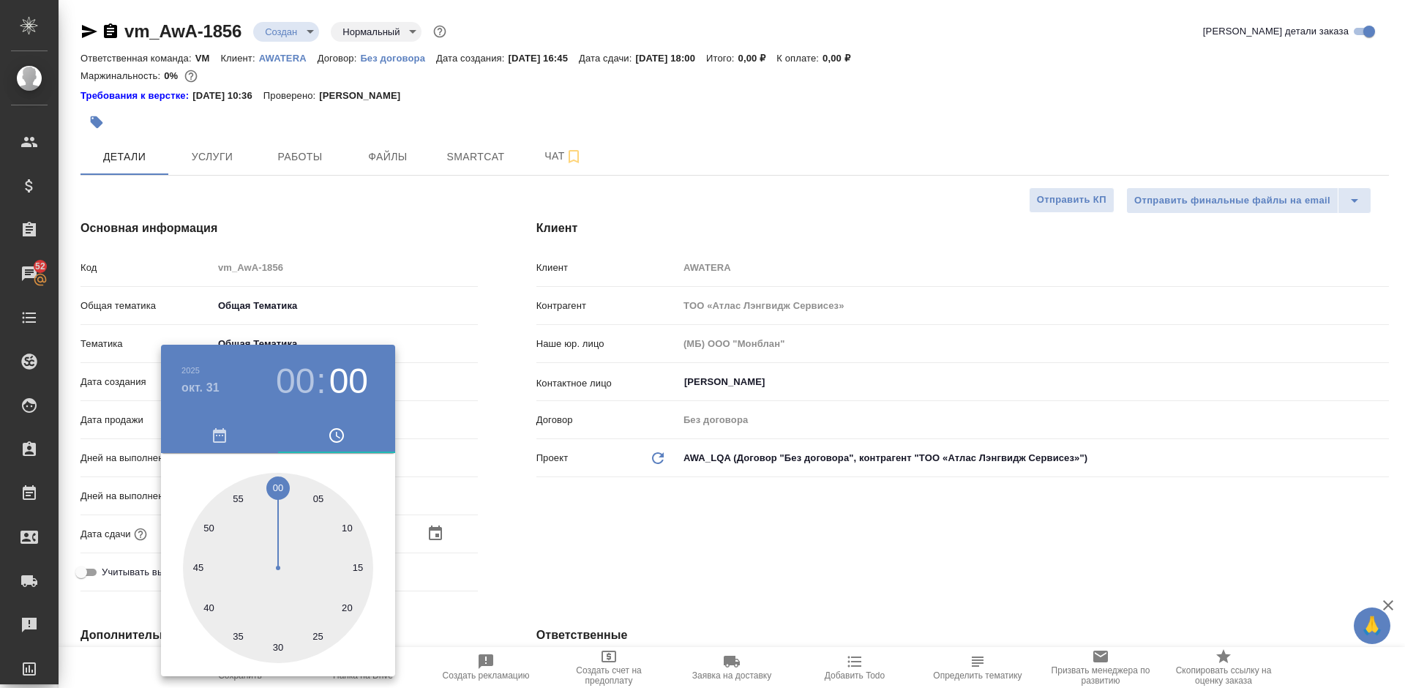
type textarea "x"
click at [528, 503] on div at bounding box center [702, 344] width 1405 height 688
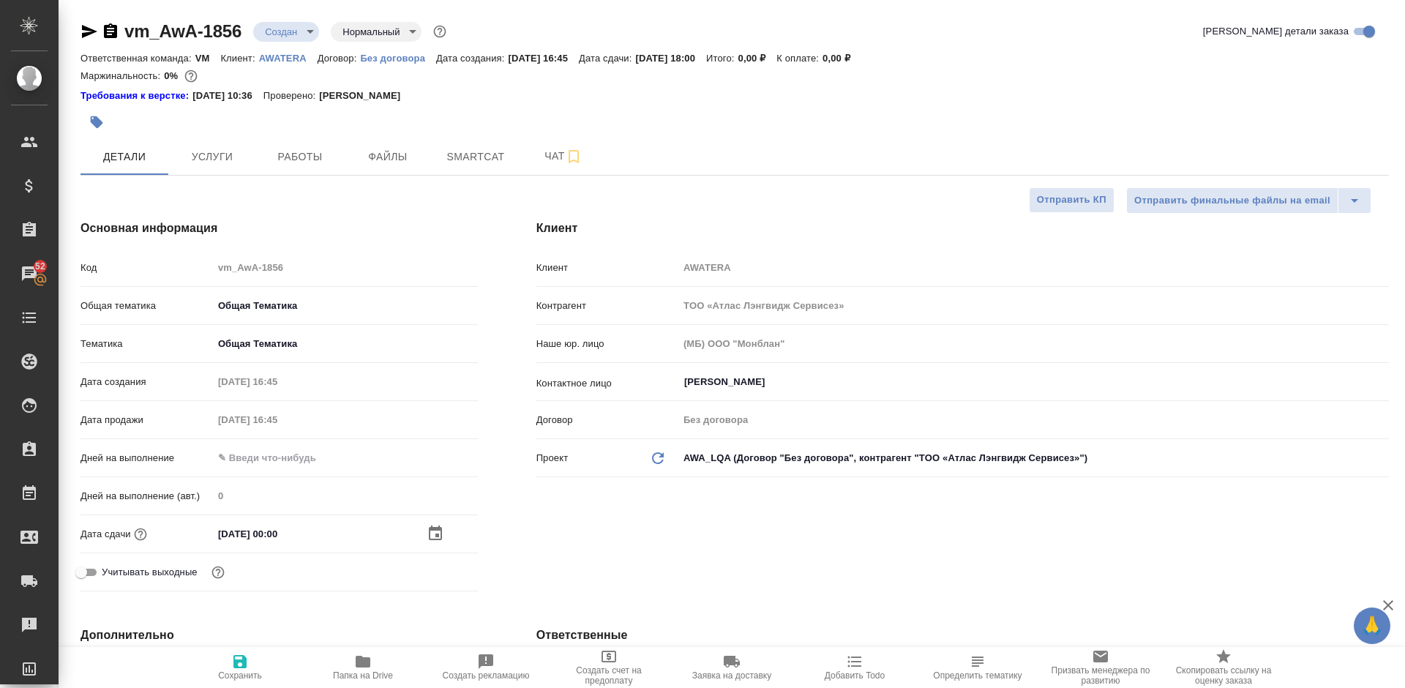
click at [239, 665] on icon "button" at bounding box center [240, 662] width 18 height 18
type textarea "x"
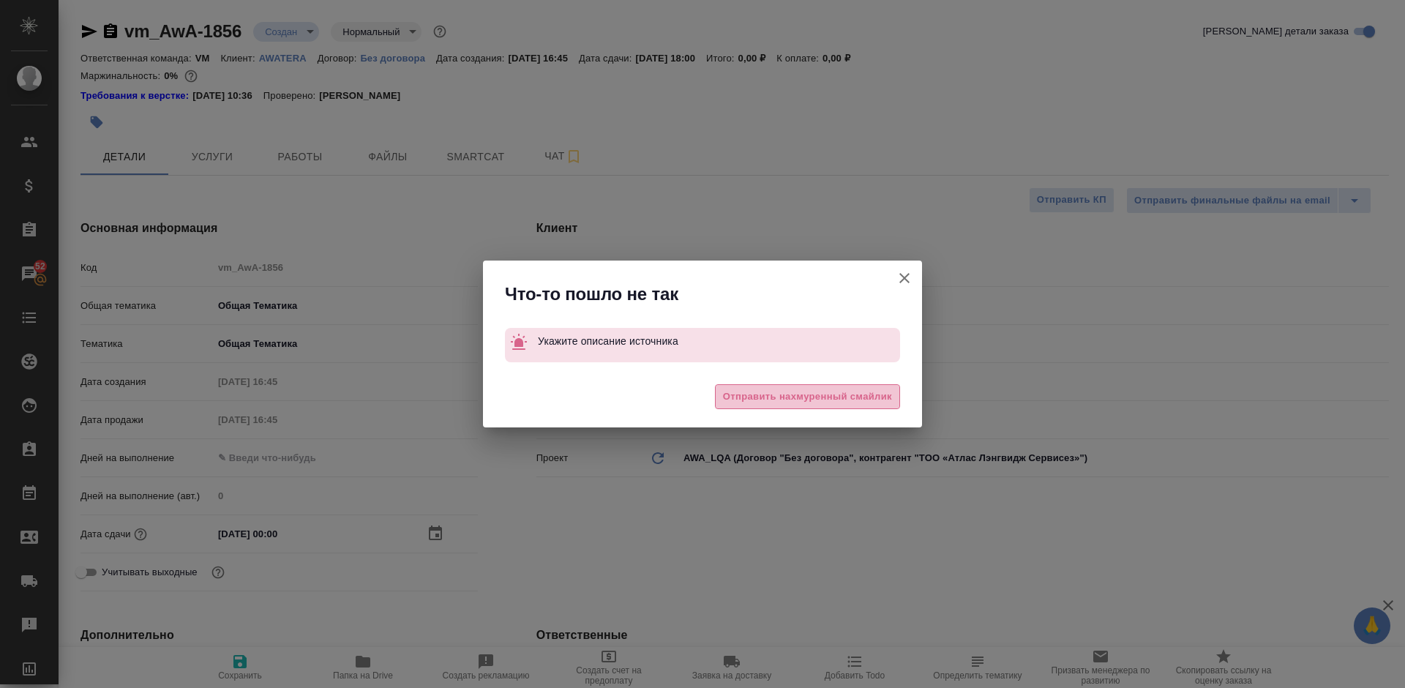
click at [748, 395] on span "Отправить нахмуренный смайлик" at bounding box center [807, 397] width 169 height 17
type textarea "x"
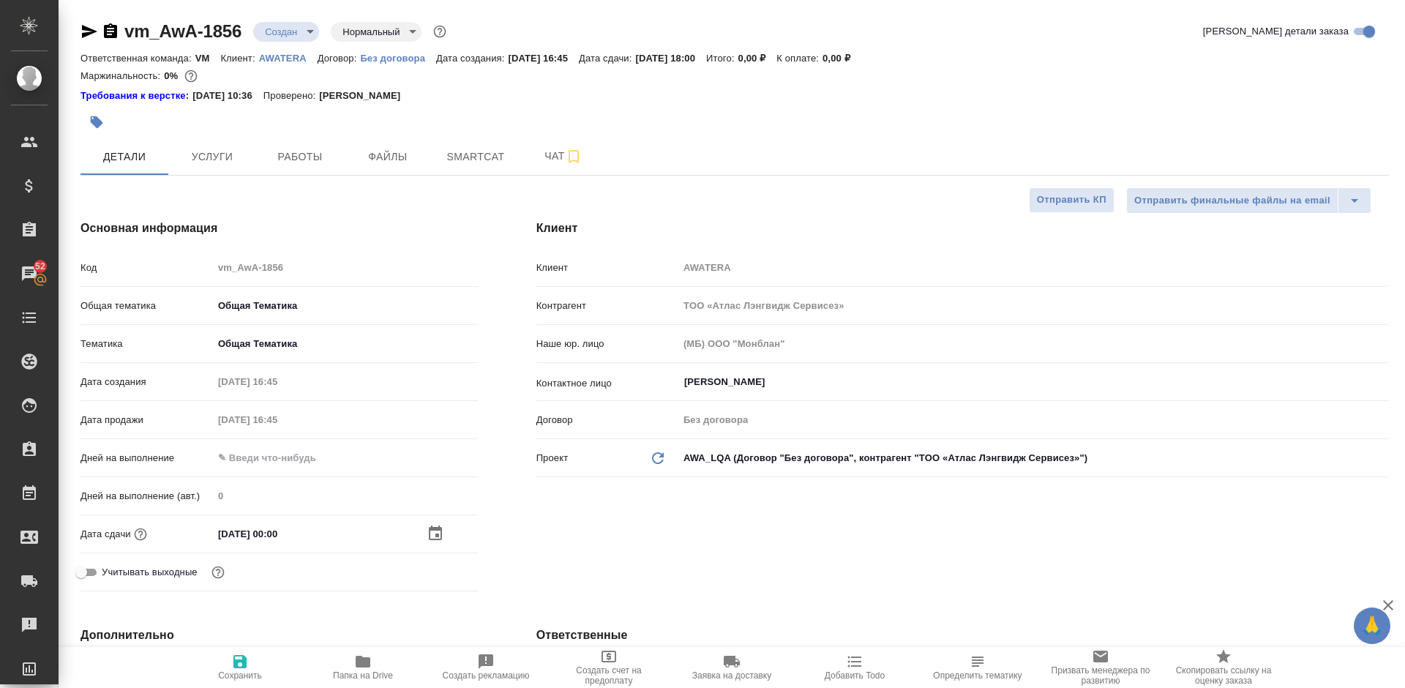
click at [919, 222] on h4 "Клиент" at bounding box center [962, 229] width 853 height 18
click at [239, 656] on icon "button" at bounding box center [239, 661] width 13 height 13
type textarea "x"
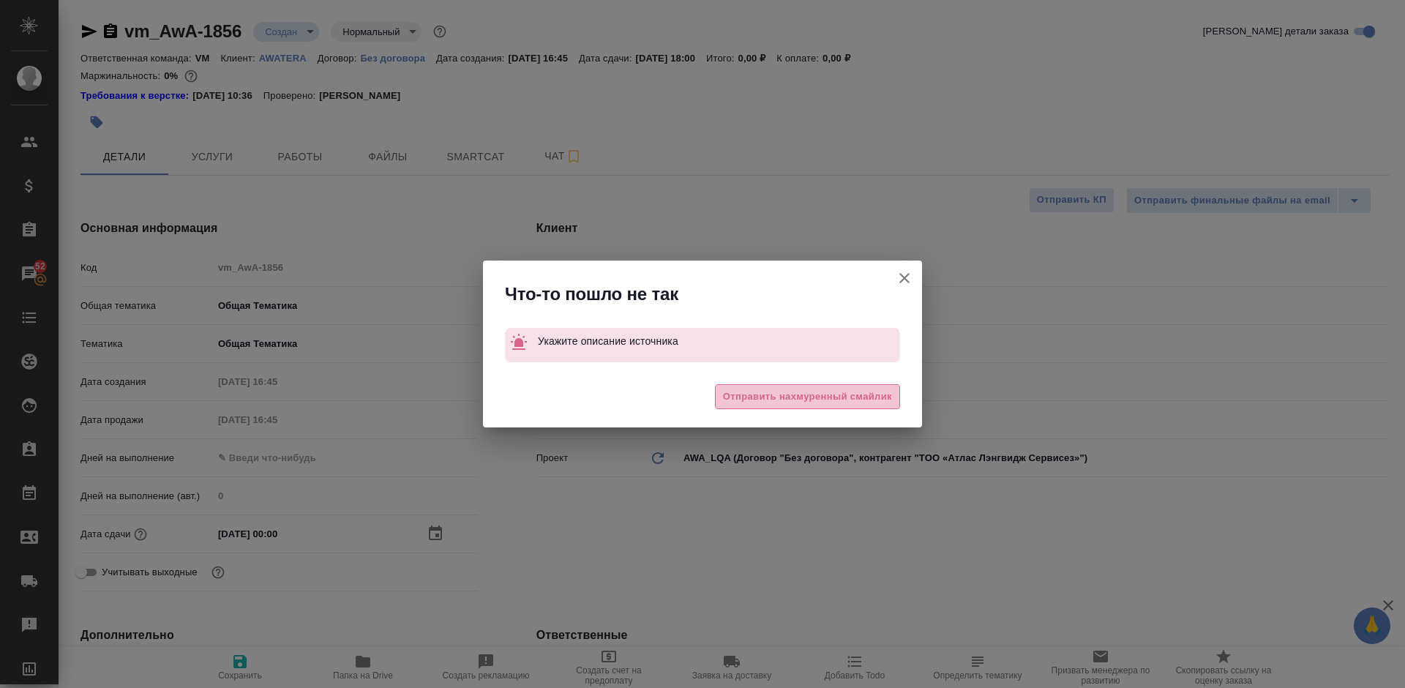
click at [812, 400] on span "Отправить нахмуренный смайлик" at bounding box center [807, 397] width 169 height 17
type textarea "x"
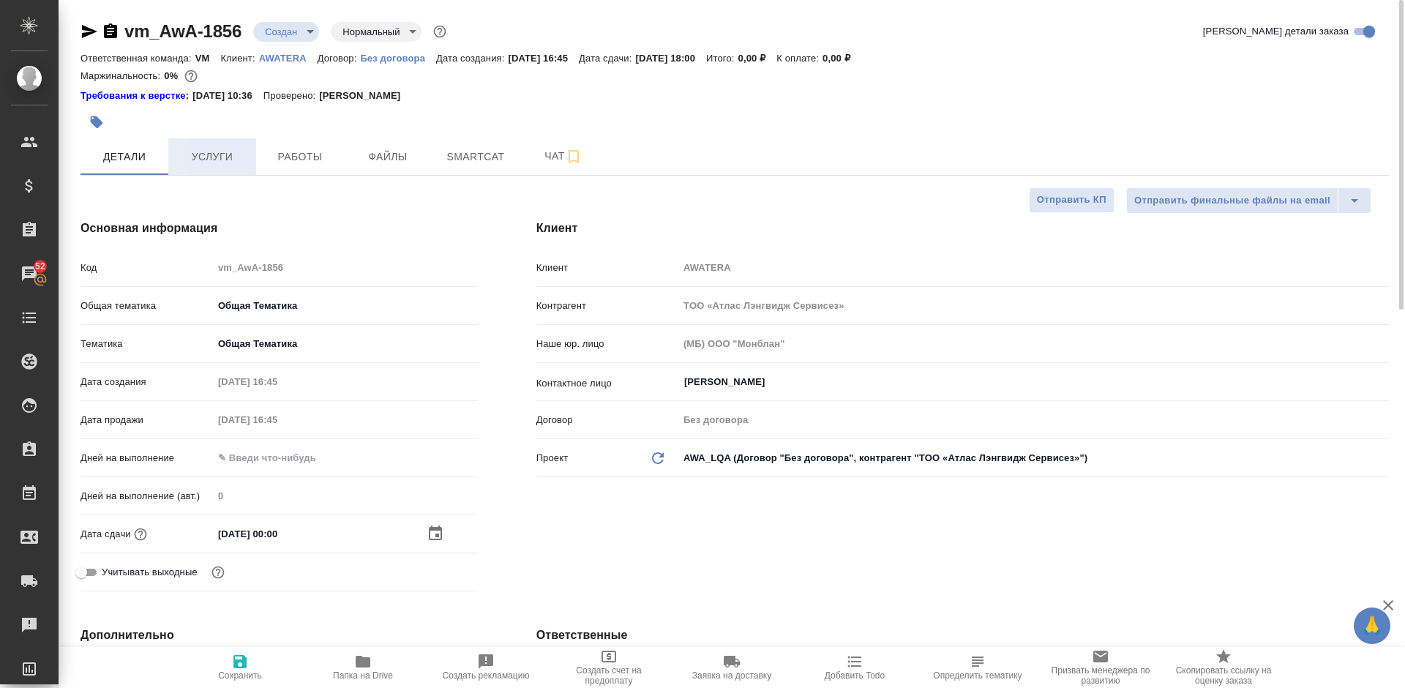
click at [215, 161] on span "Услуги" at bounding box center [212, 157] width 70 height 18
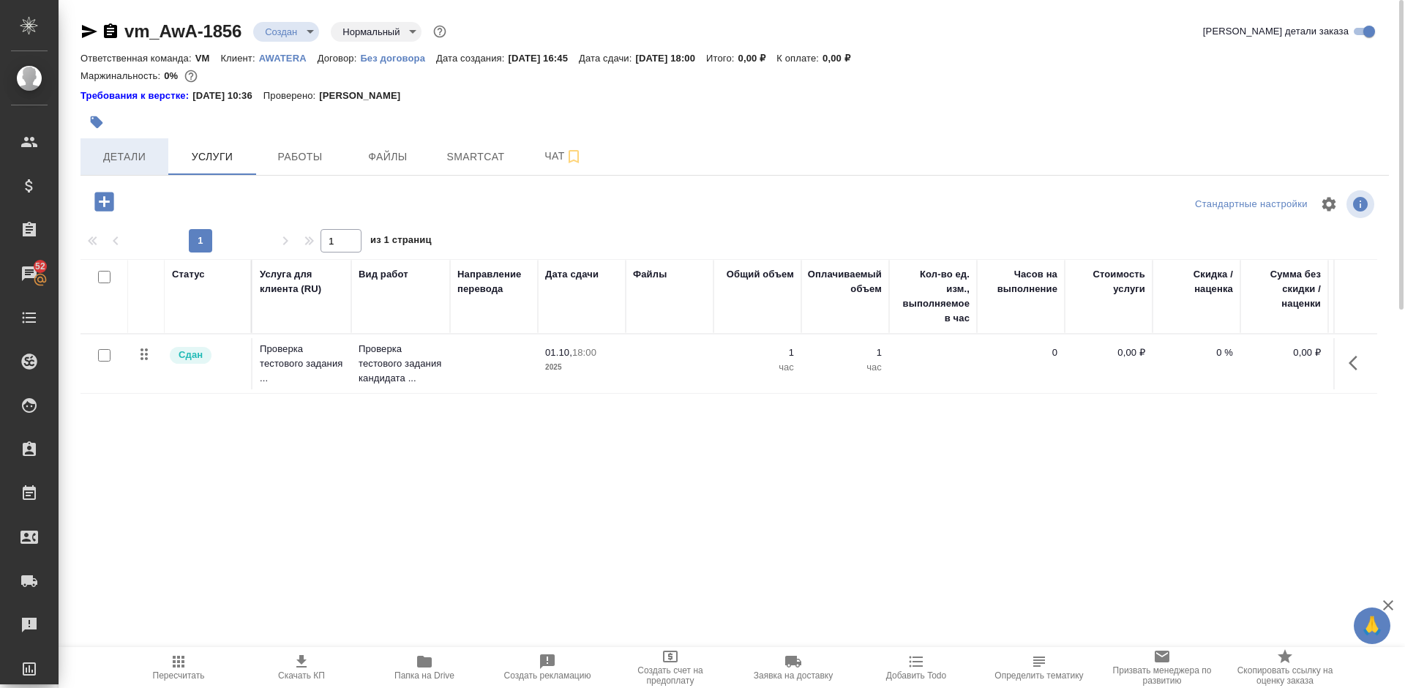
click at [132, 159] on span "Детали" at bounding box center [124, 157] width 70 height 18
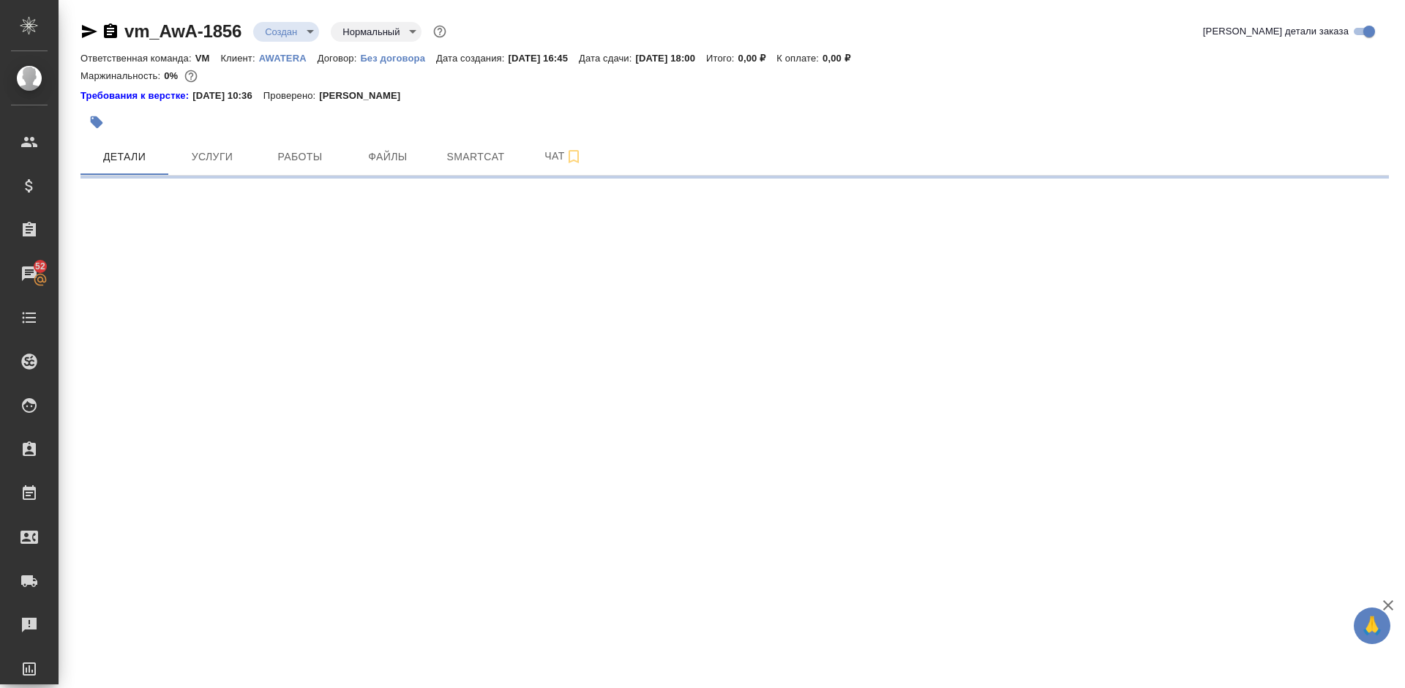
select select "RU"
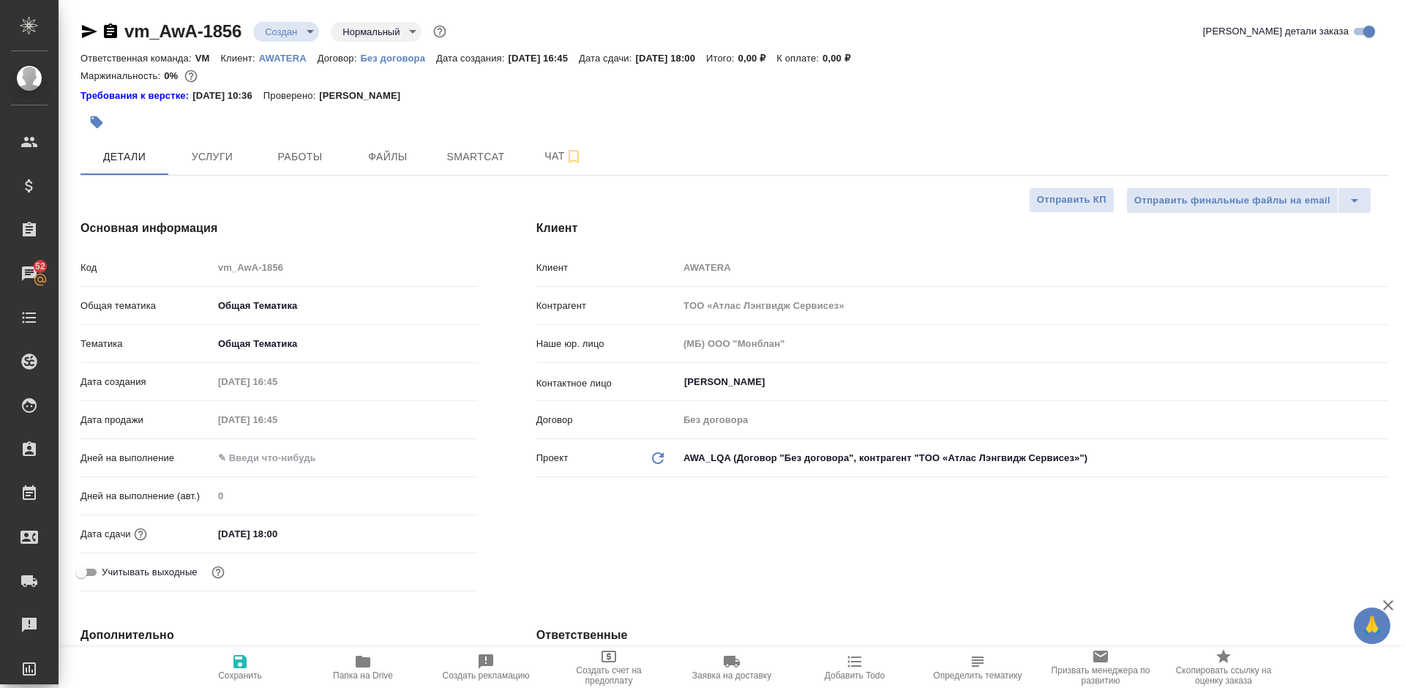
type textarea "x"
click at [87, 34] on icon "button" at bounding box center [89, 31] width 15 height 13
type textarea "x"
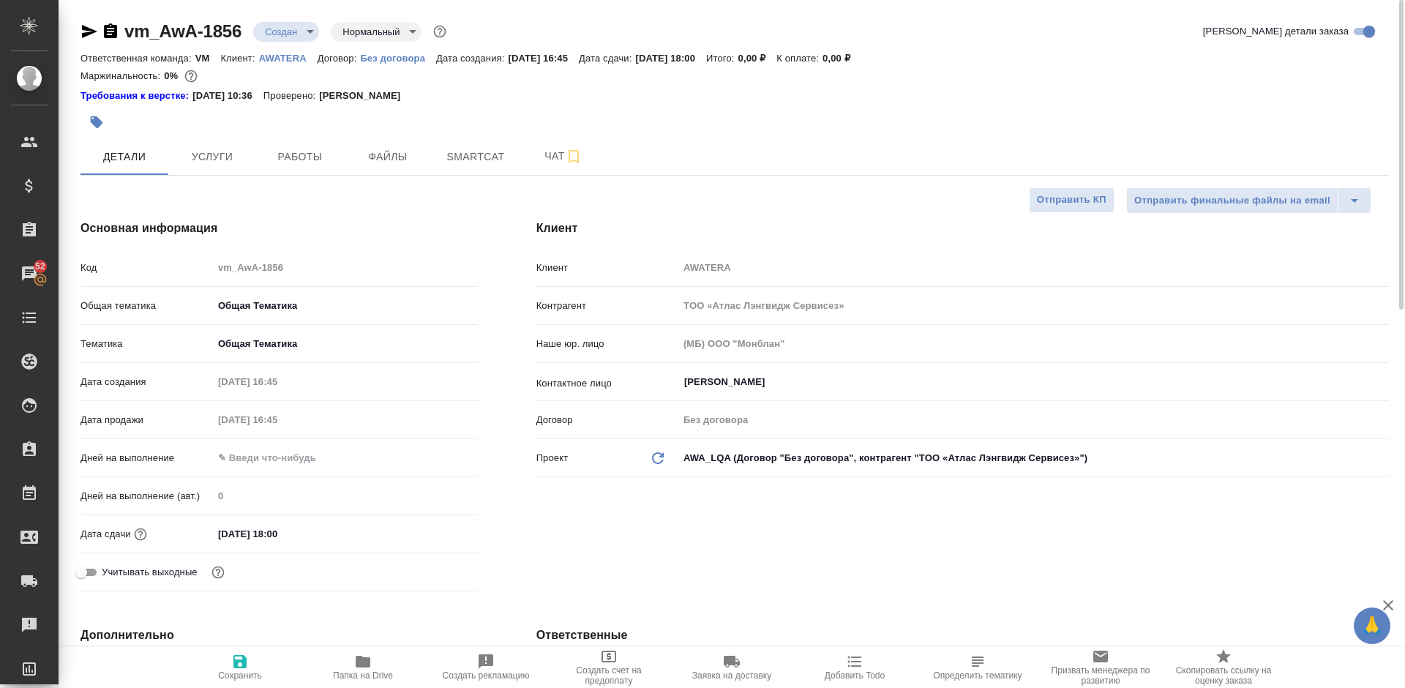
type textarea "x"
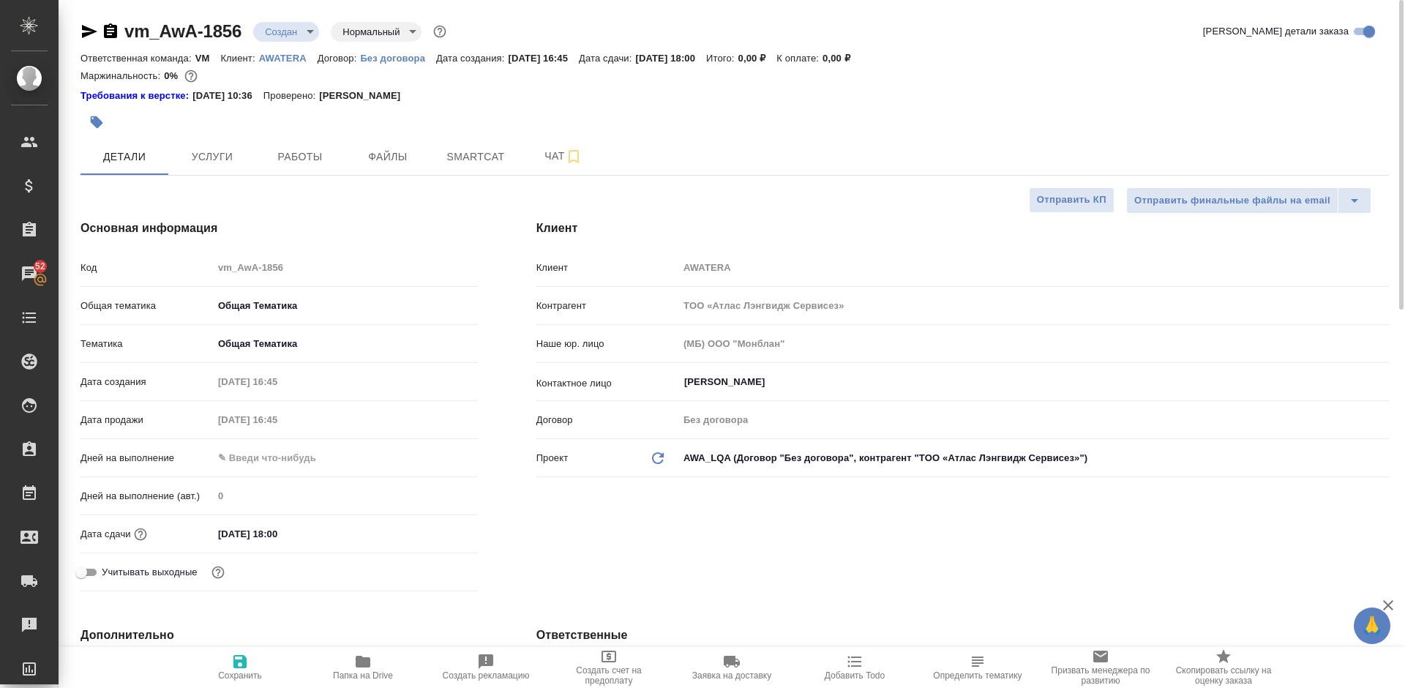
type textarea "x"
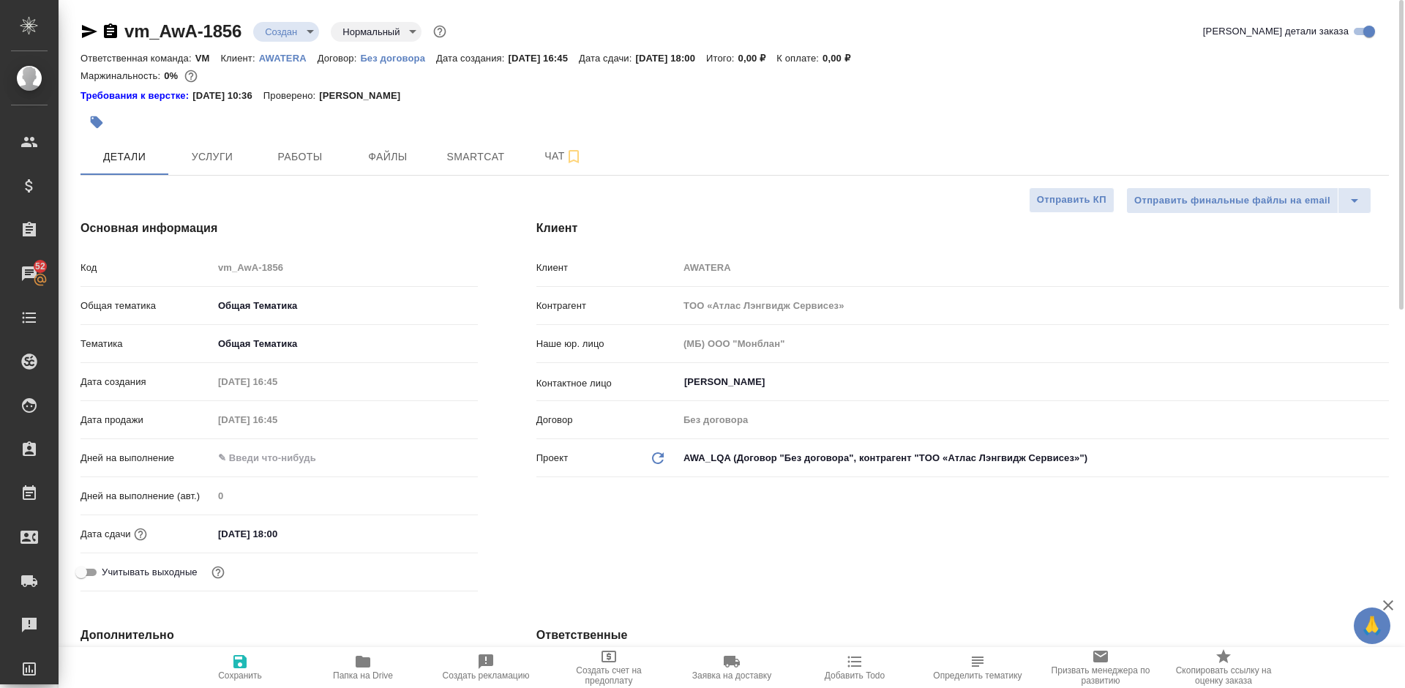
type textarea "x"
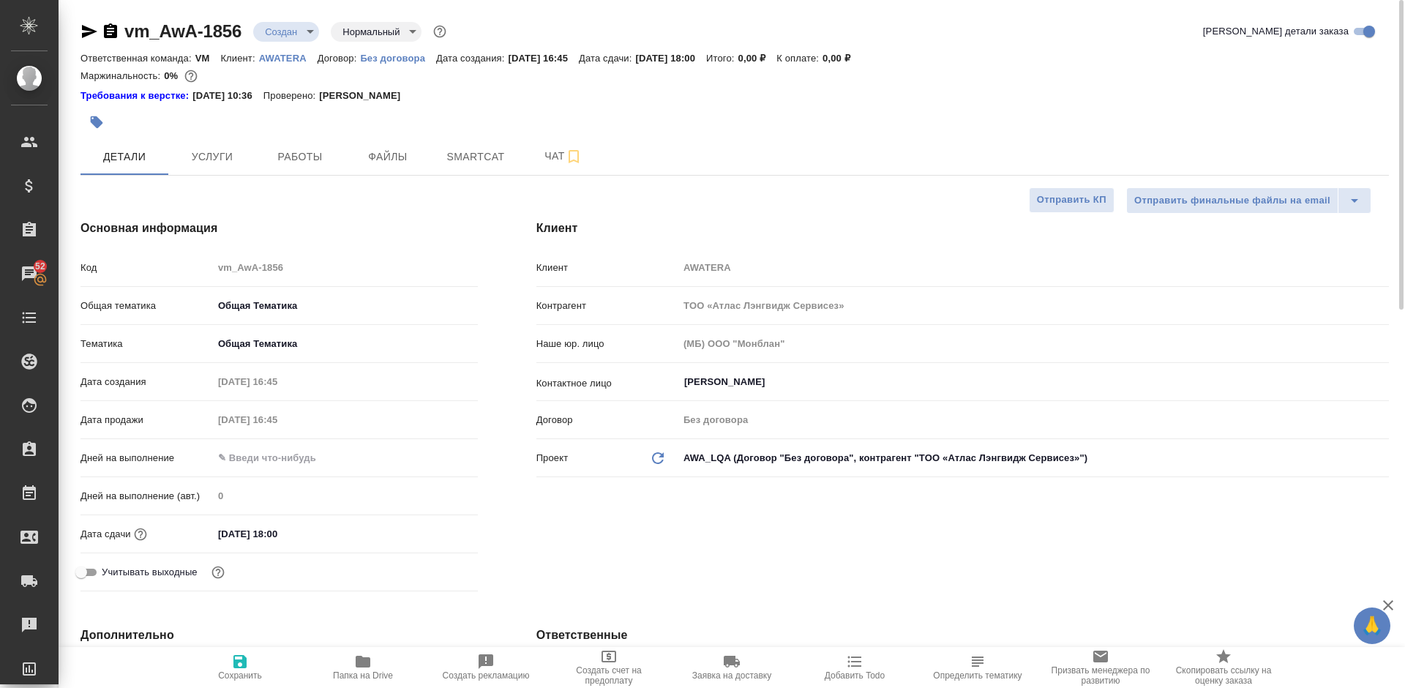
type textarea "x"
click at [88, 29] on icon "button" at bounding box center [89, 31] width 15 height 13
type textarea "x"
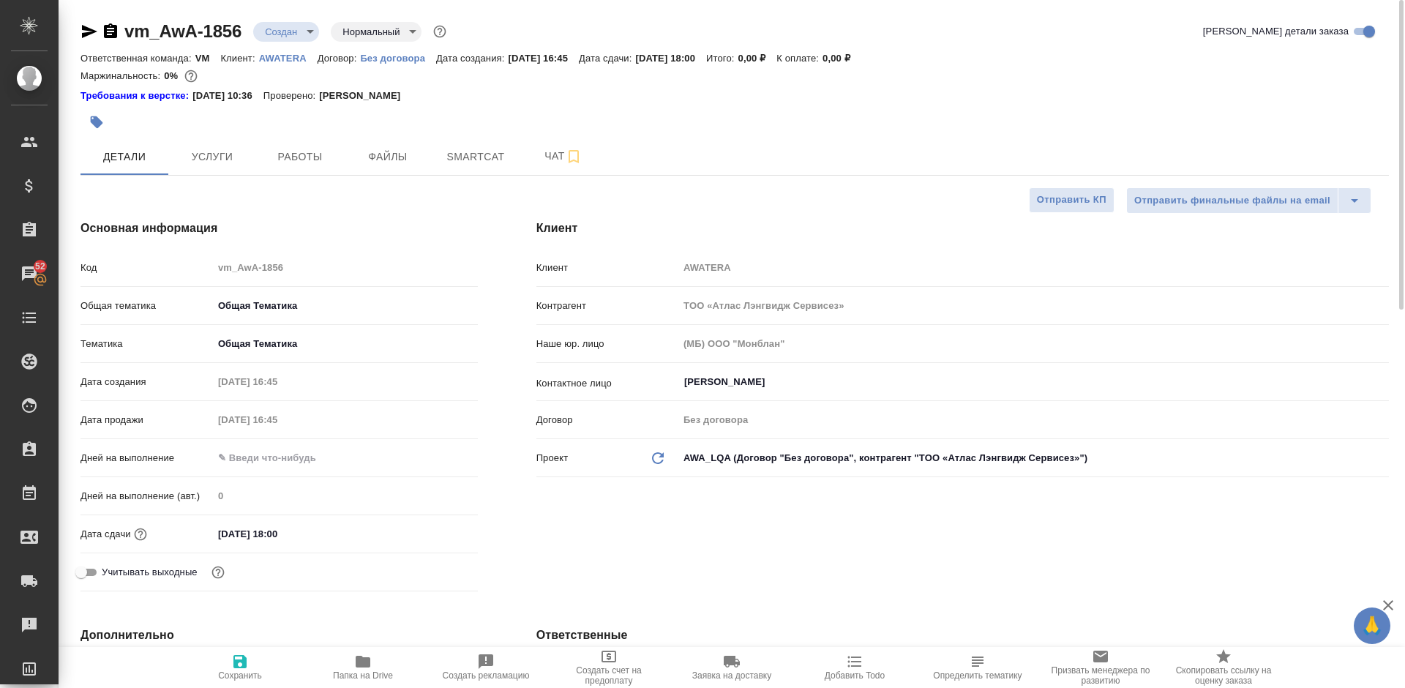
type textarea "x"
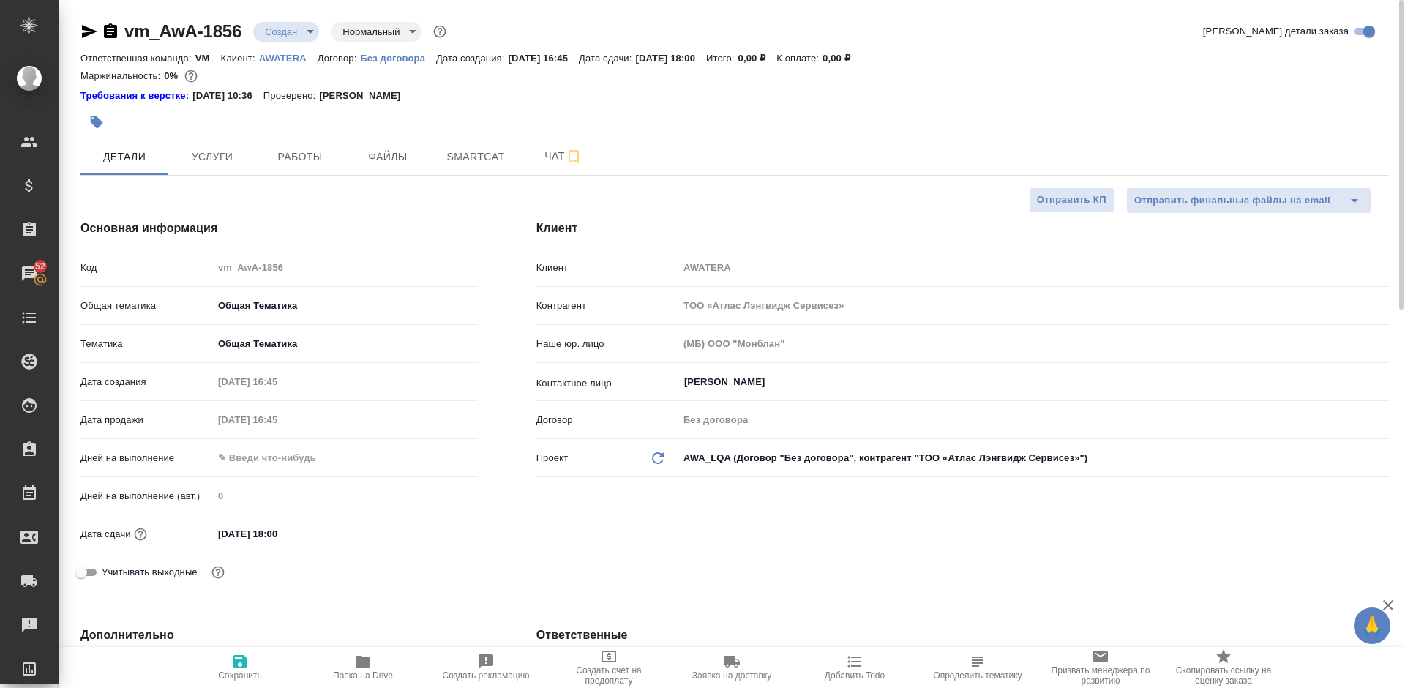
type textarea "x"
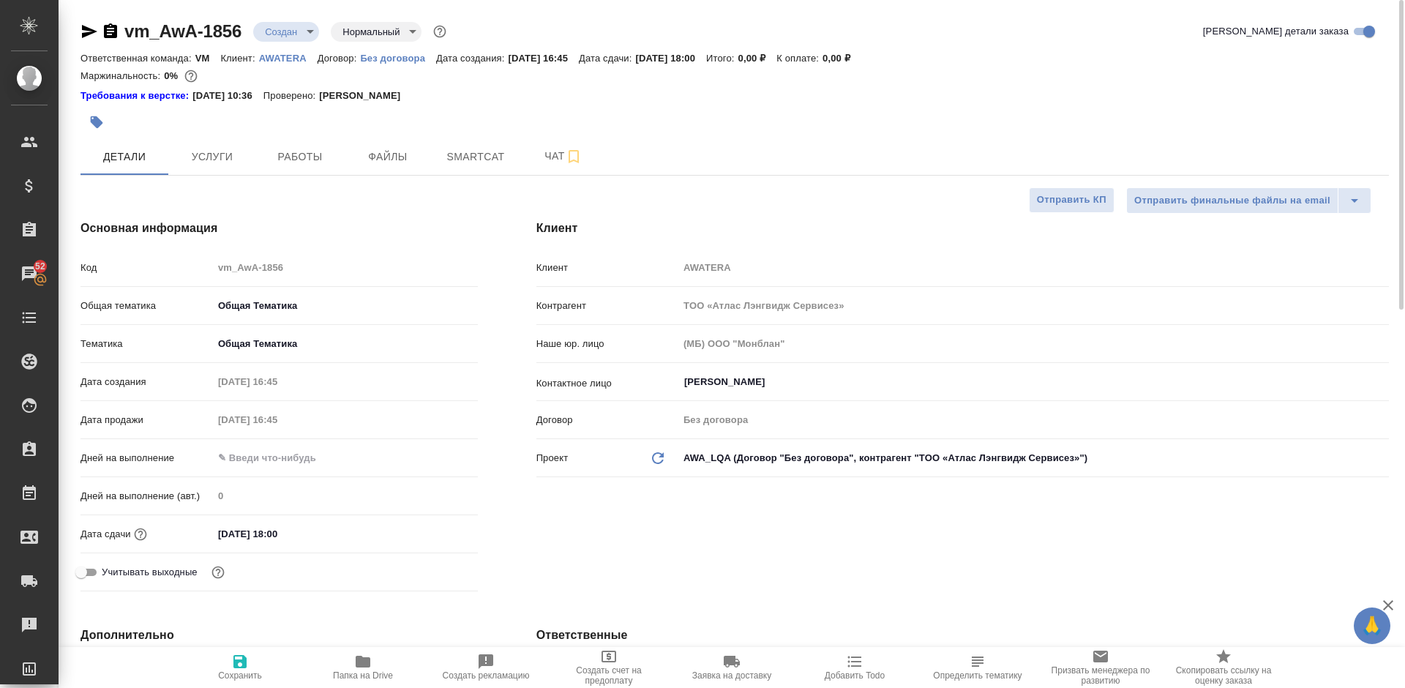
type textarea "x"
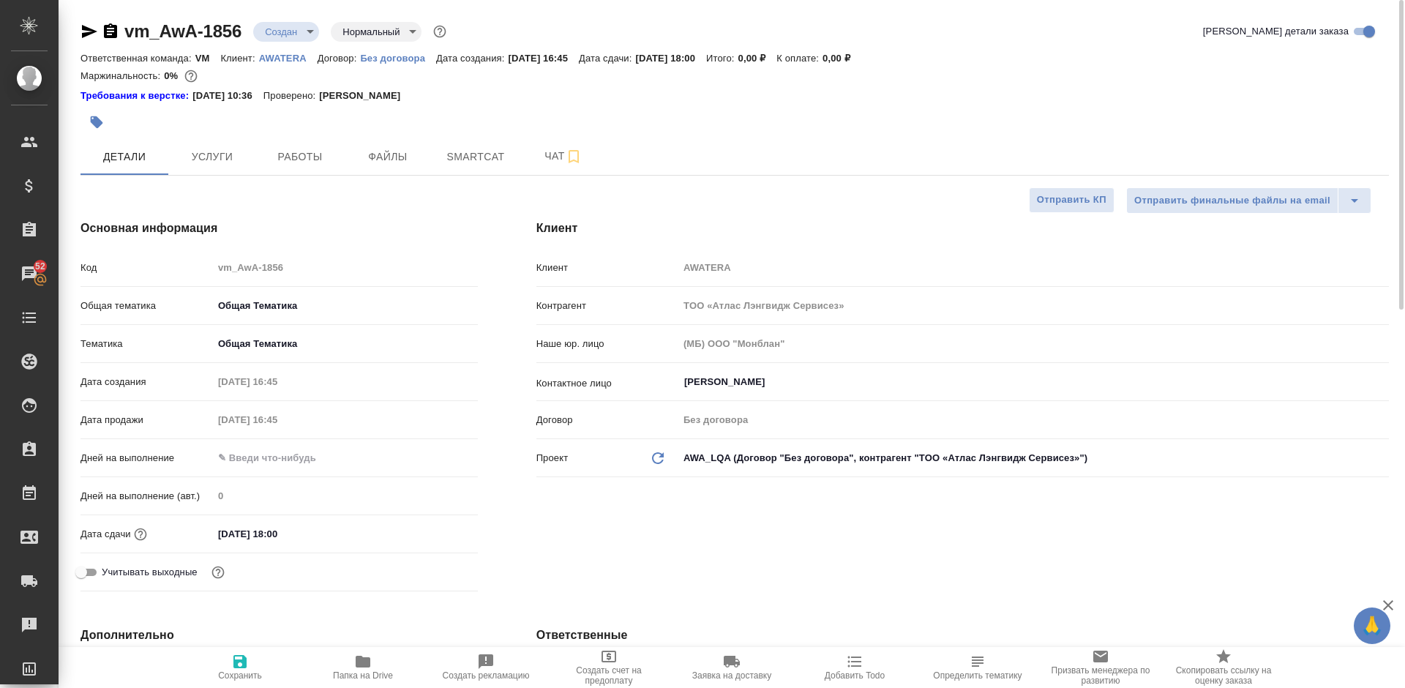
type textarea "x"
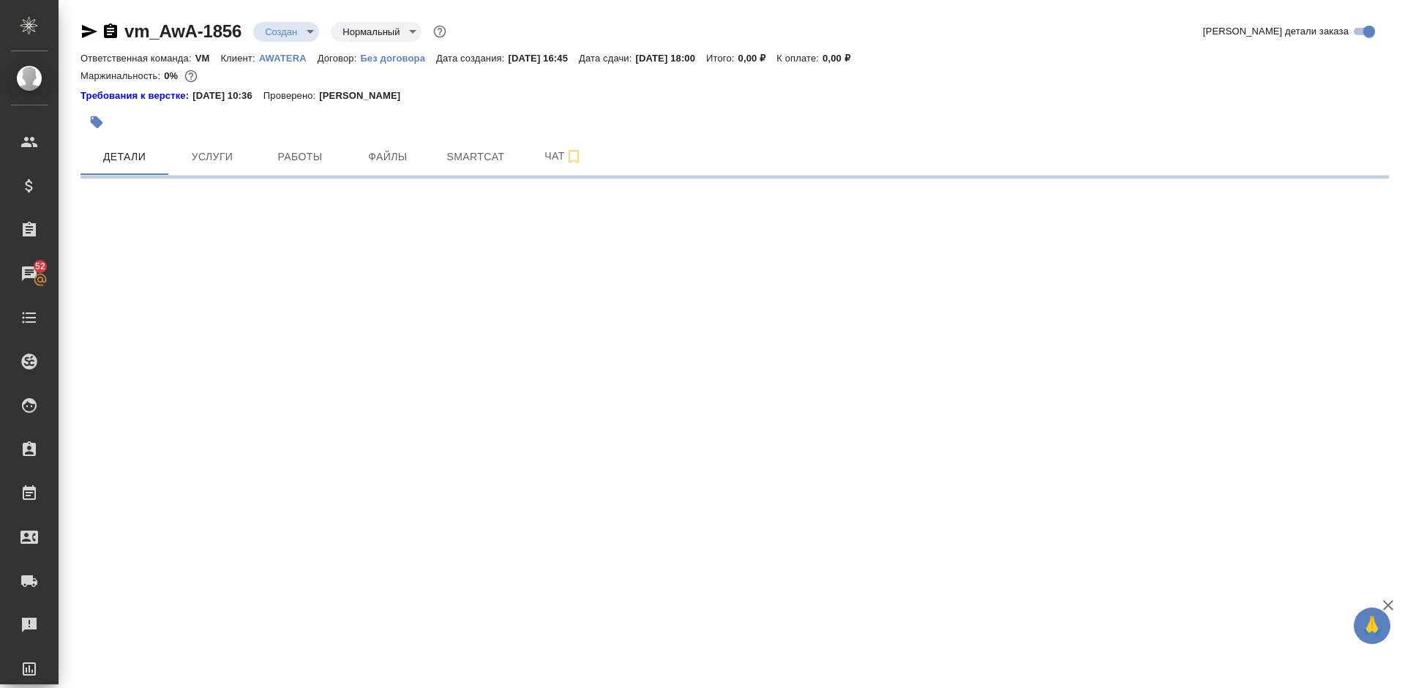
select select "RU"
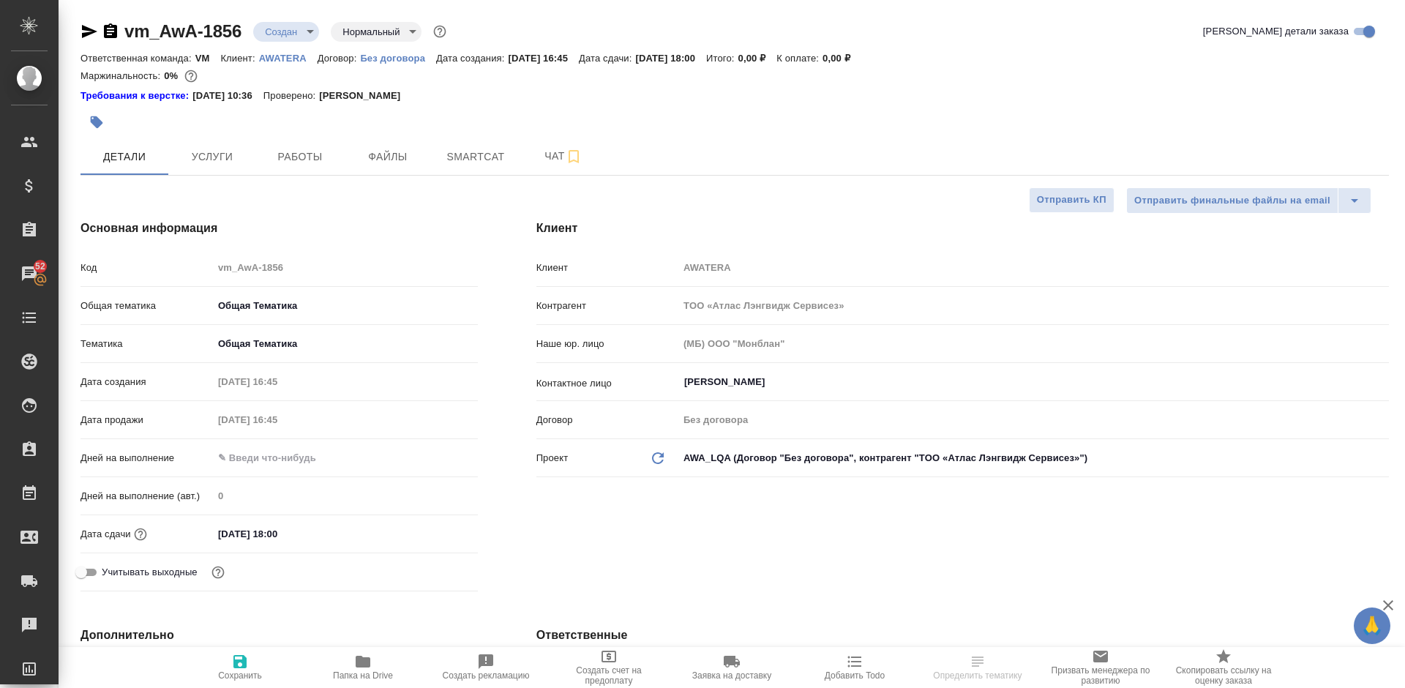
type textarea "x"
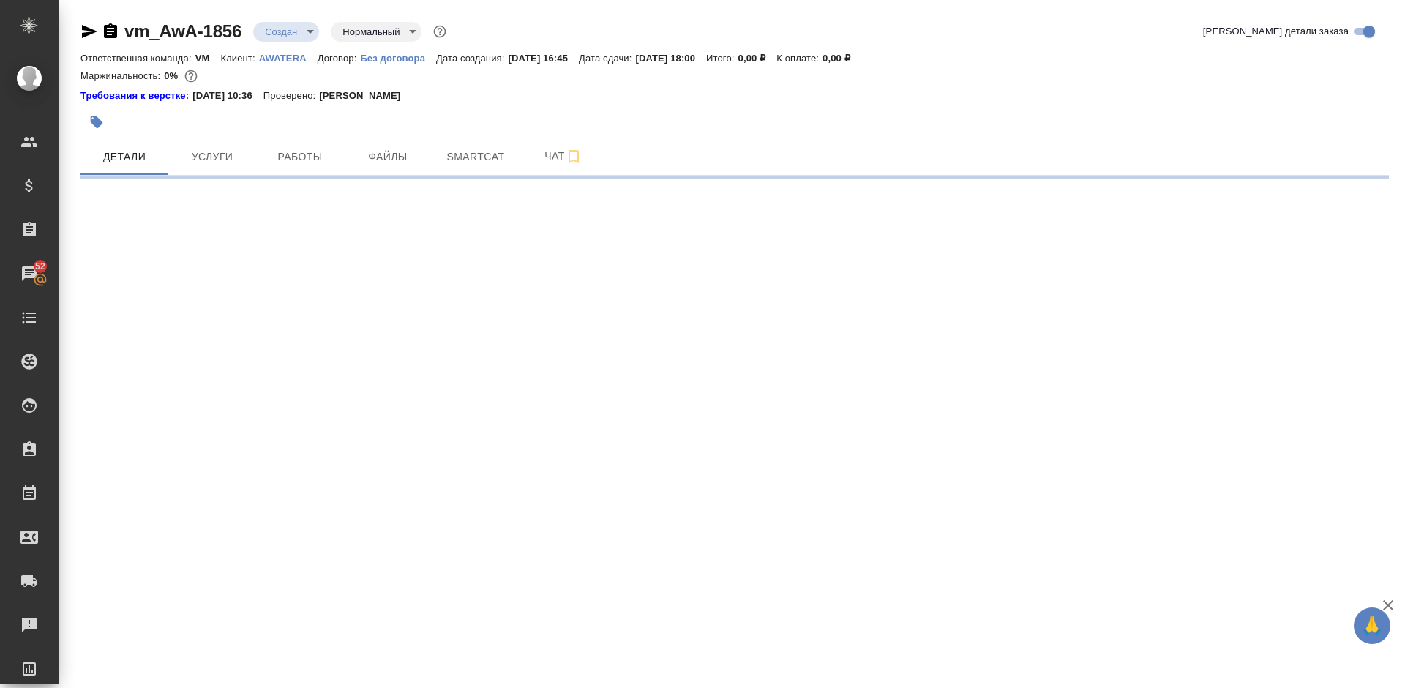
select select "RU"
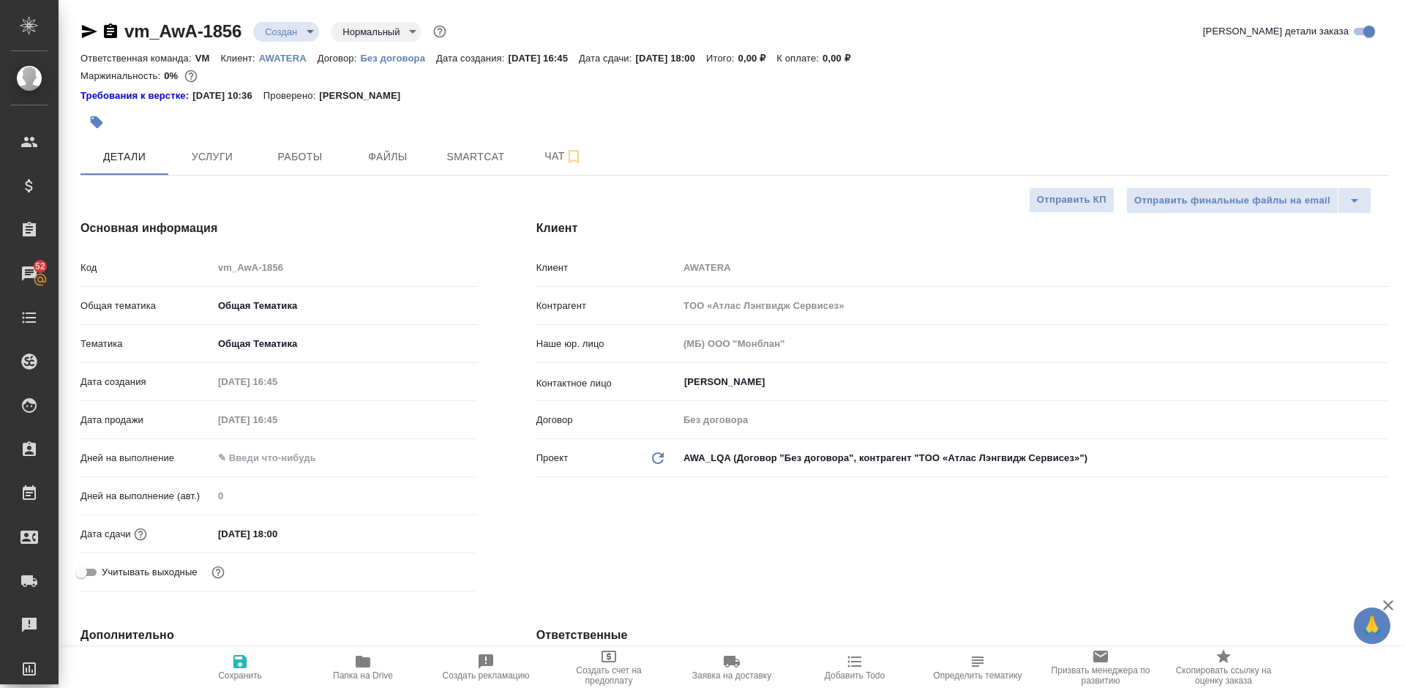
type textarea "x"
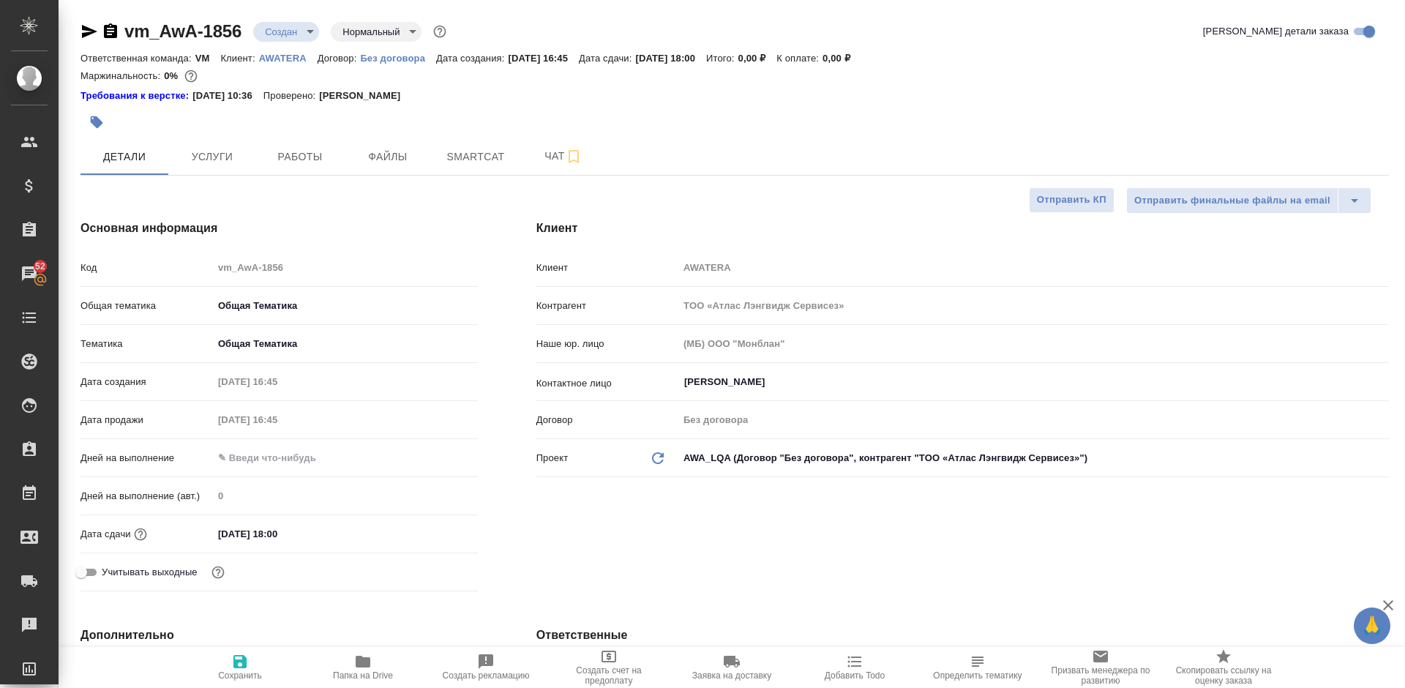
type textarea "x"
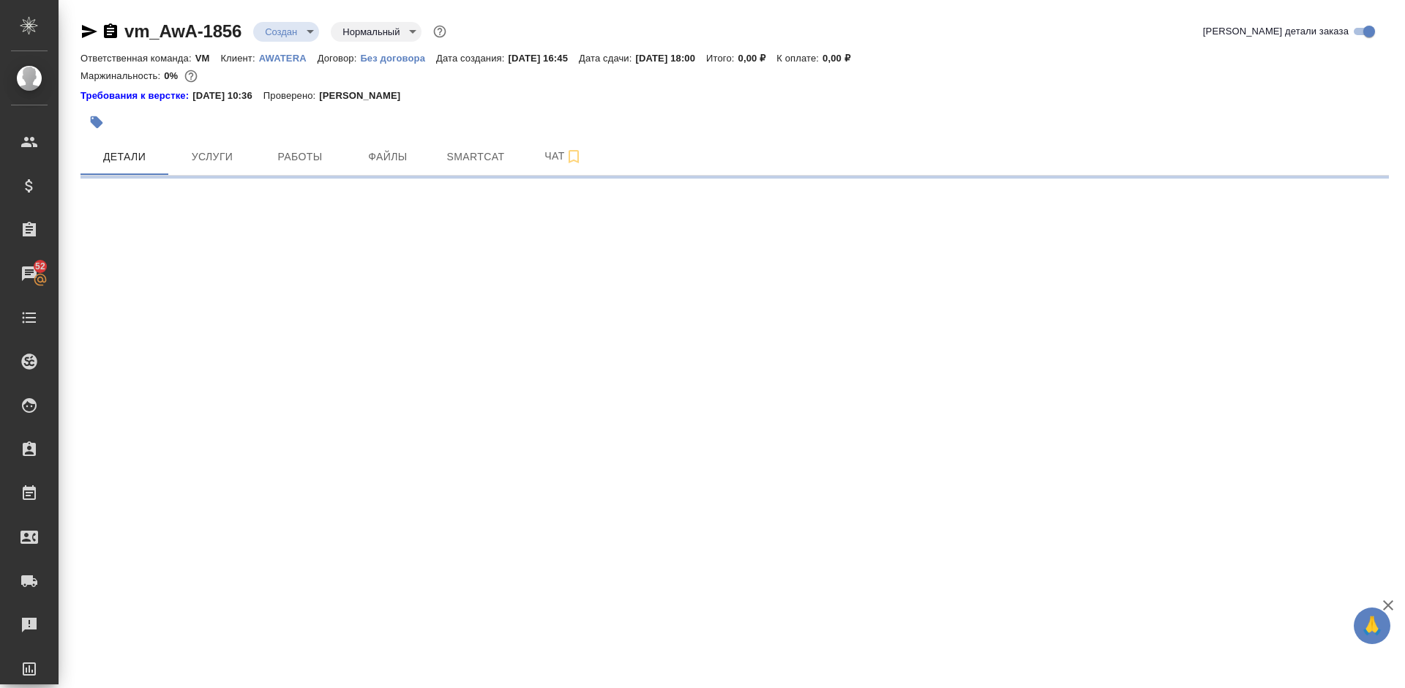
select select "RU"
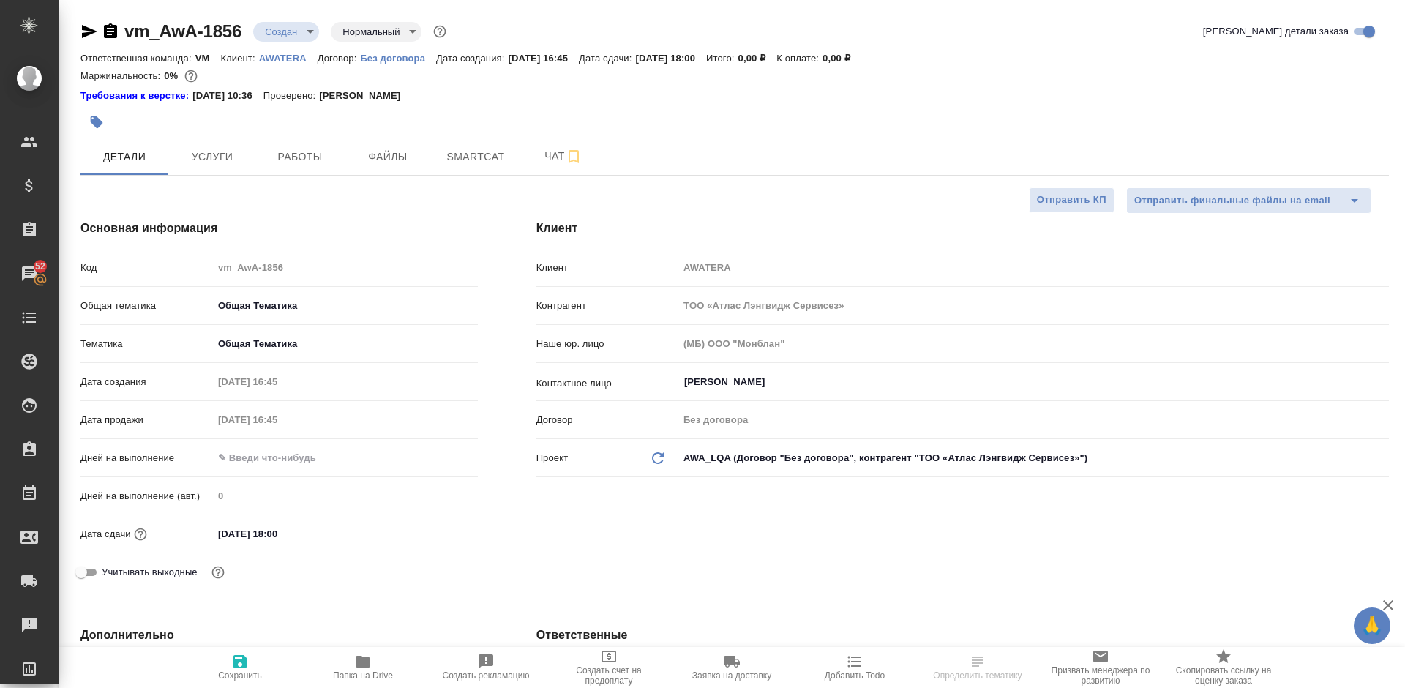
type textarea "x"
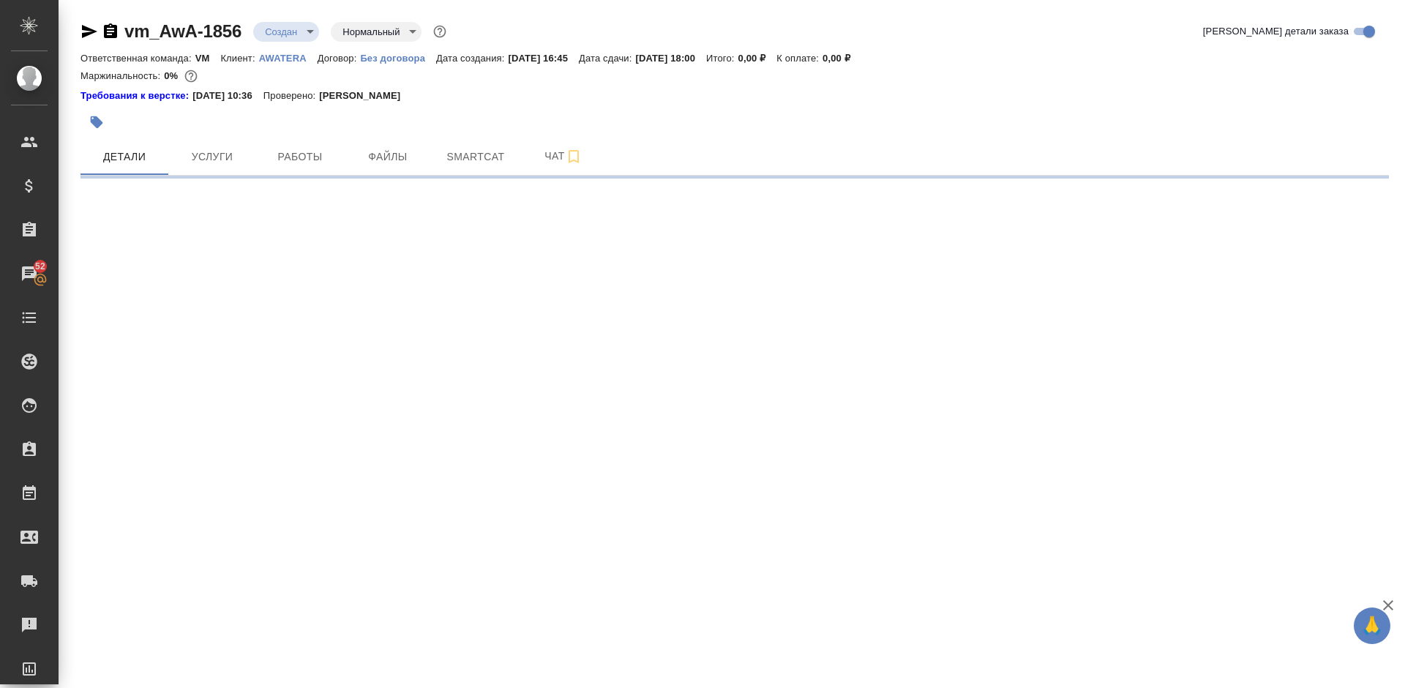
select select "RU"
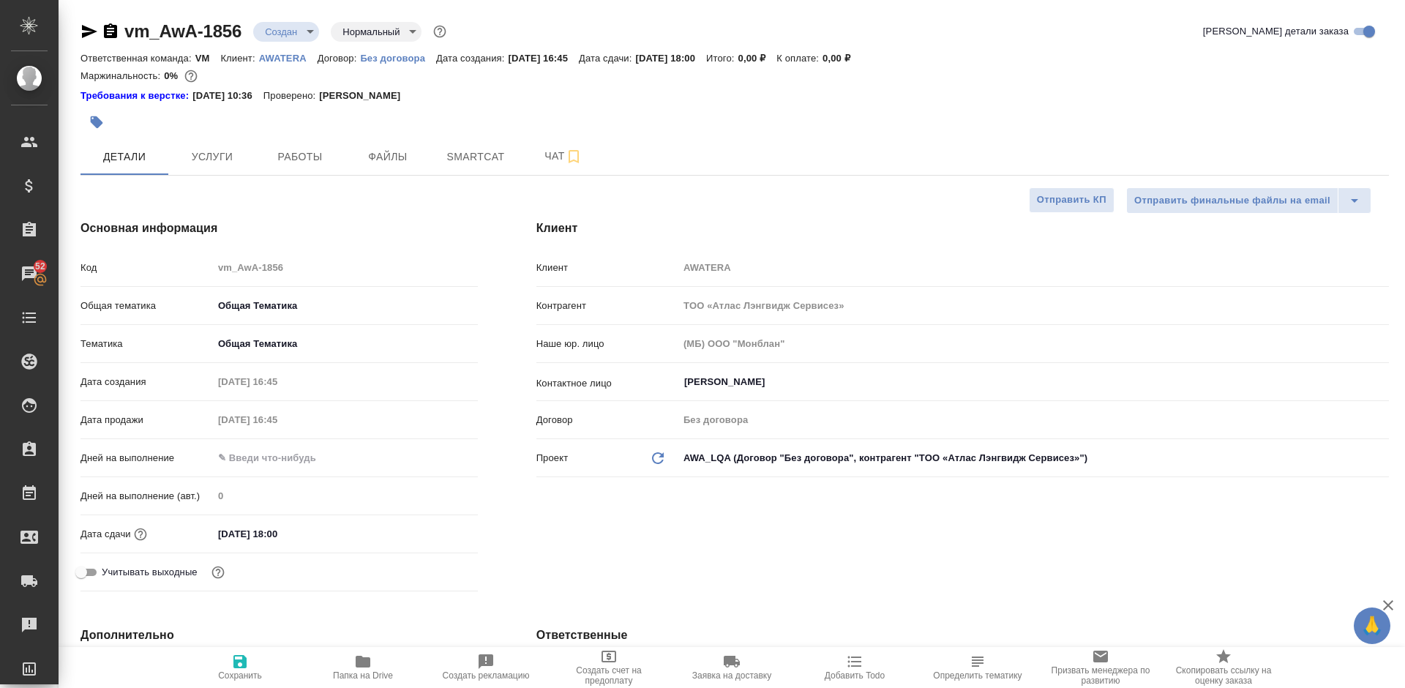
type textarea "x"
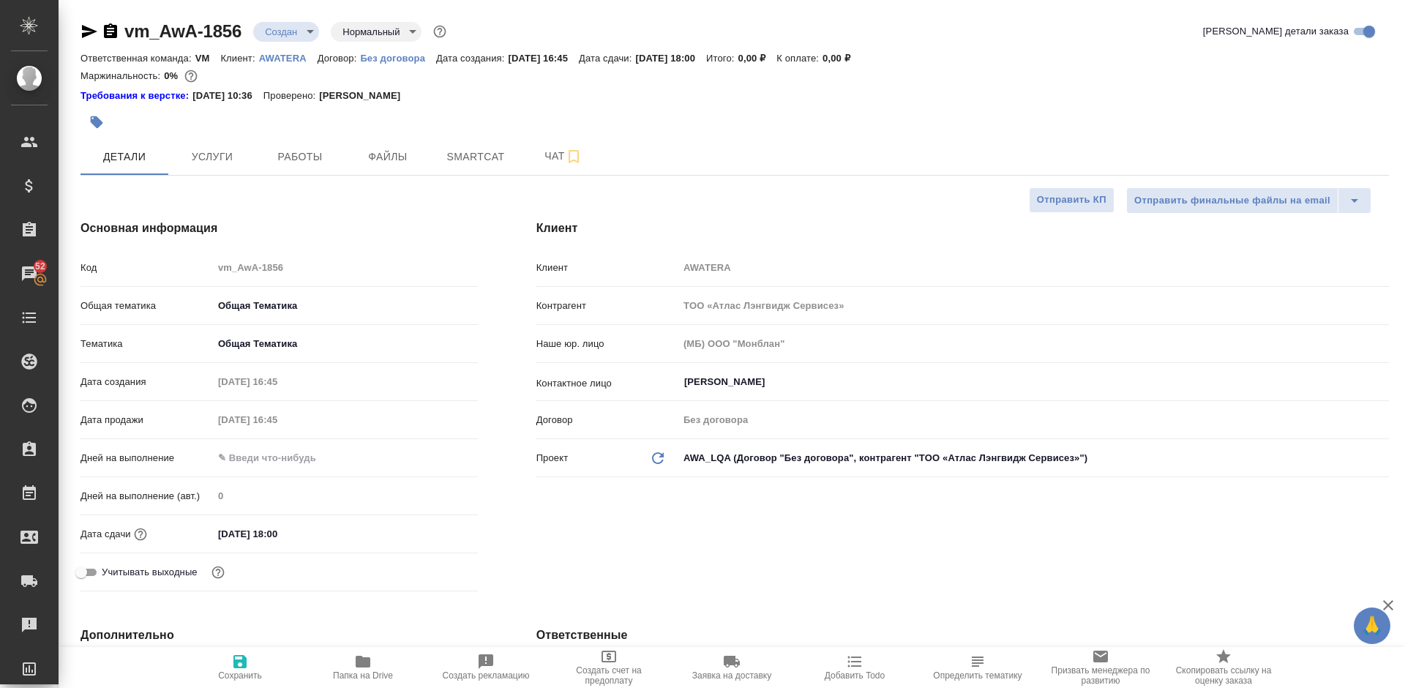
type textarea "x"
